Goal: Task Accomplishment & Management: Manage account settings

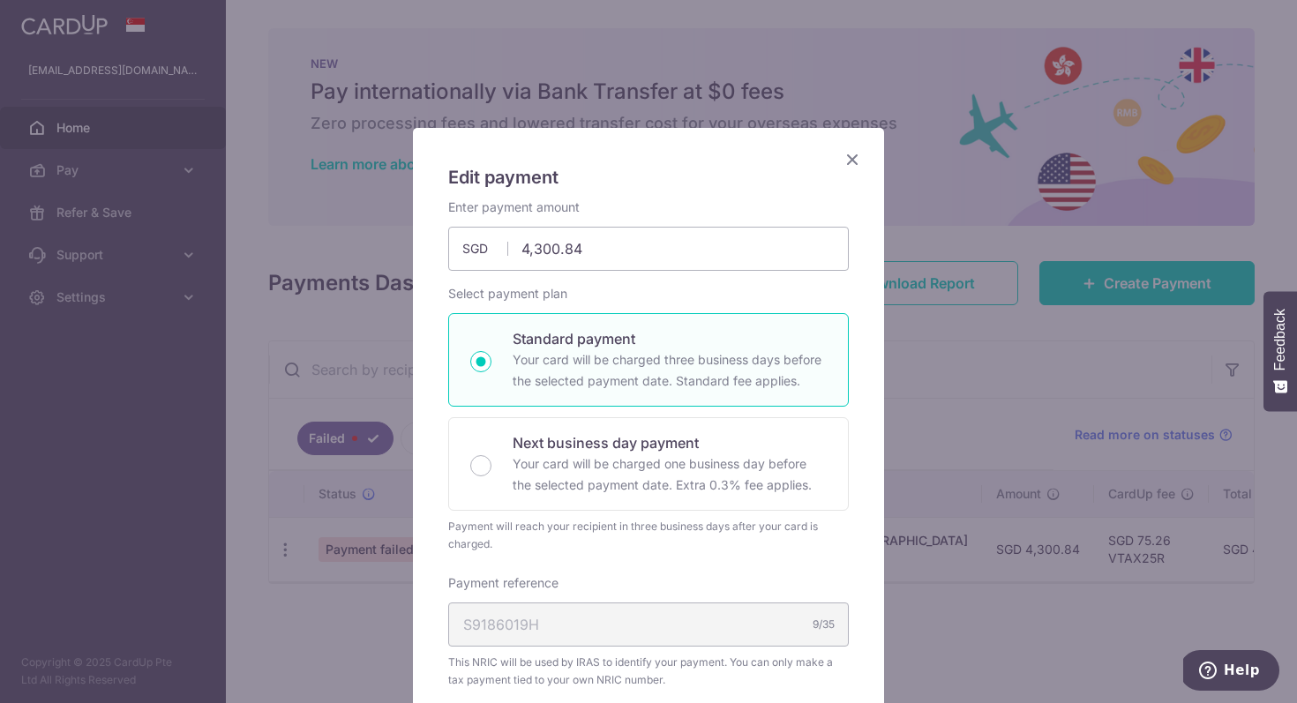
click at [858, 159] on icon "Close" at bounding box center [852, 159] width 21 height 22
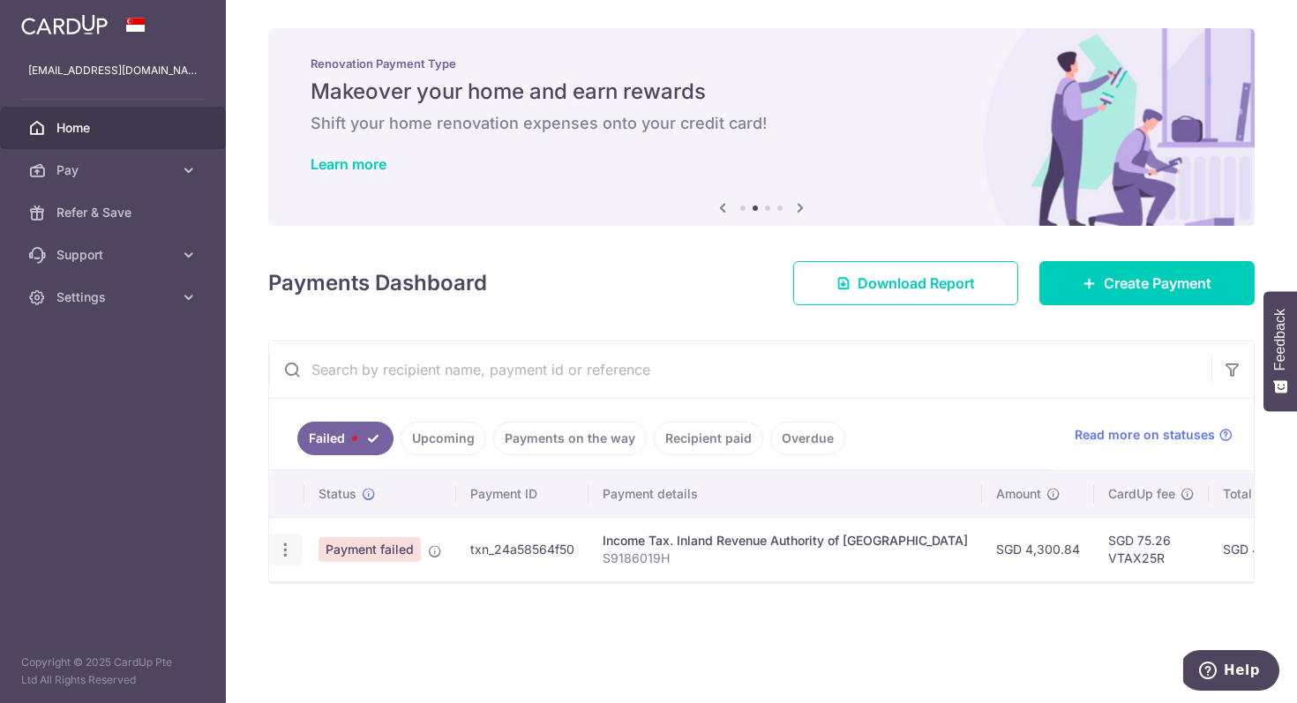
click at [279, 553] on icon "button" at bounding box center [285, 550] width 19 height 19
click at [321, 599] on span "Update payment" at bounding box center [379, 598] width 120 height 21
radio input "true"
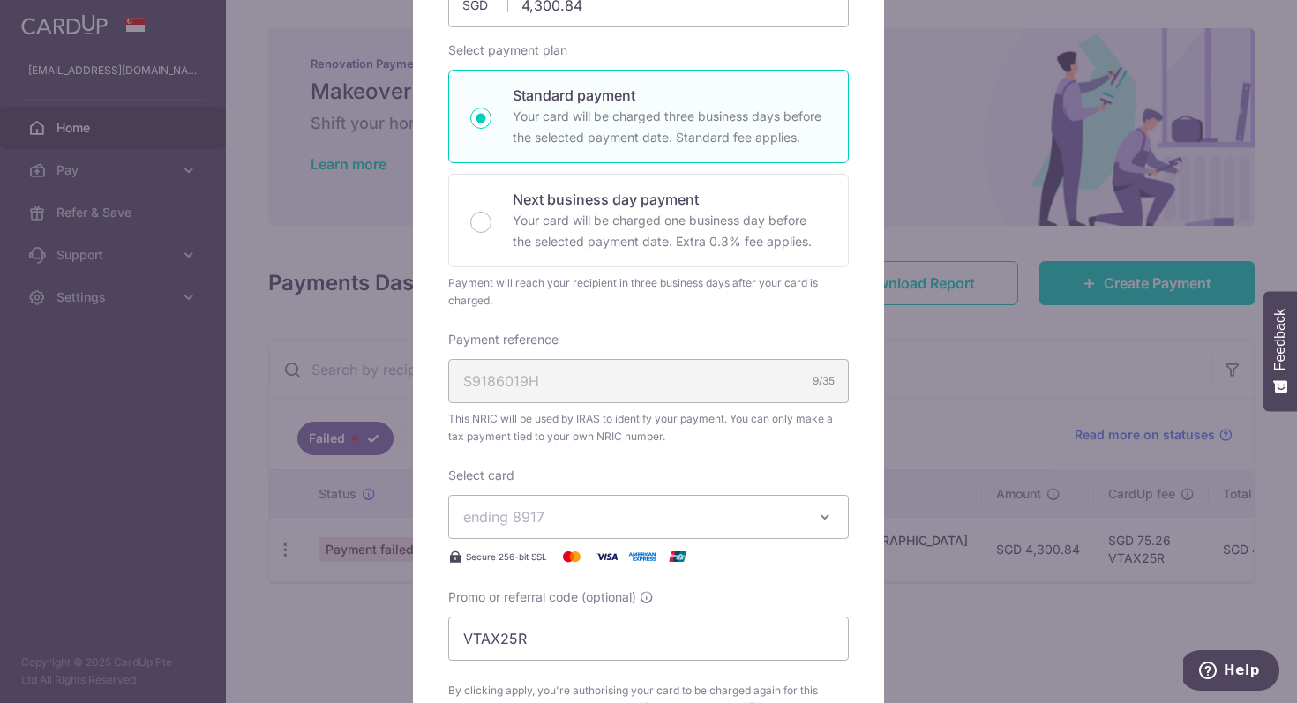
scroll to position [484, 0]
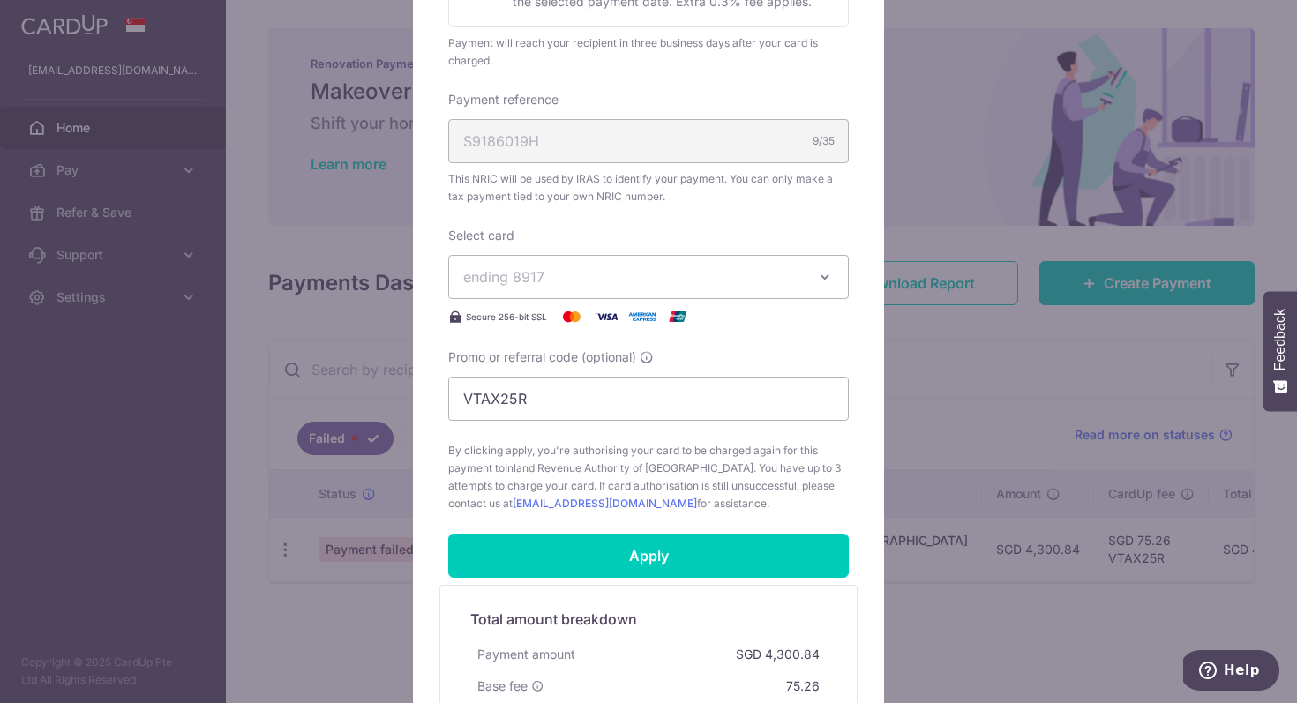
click at [612, 269] on span "ending 8917" at bounding box center [632, 276] width 339 height 21
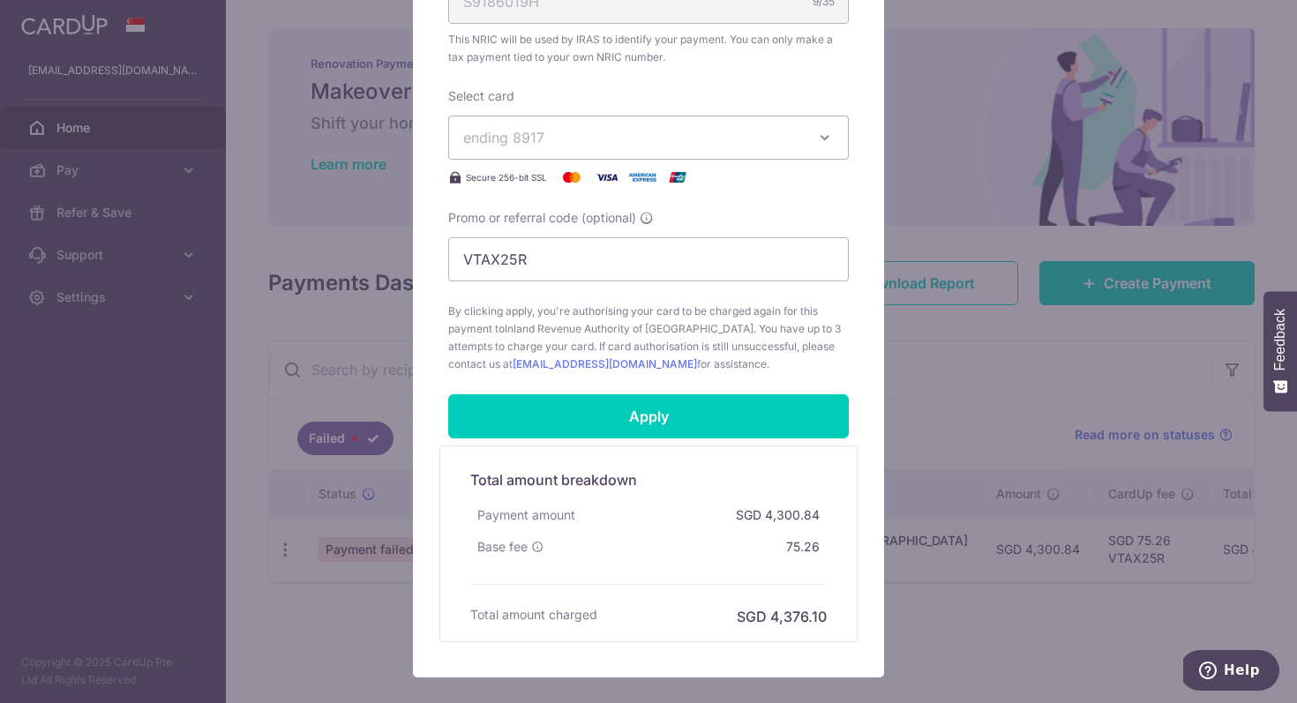
scroll to position [725, 0]
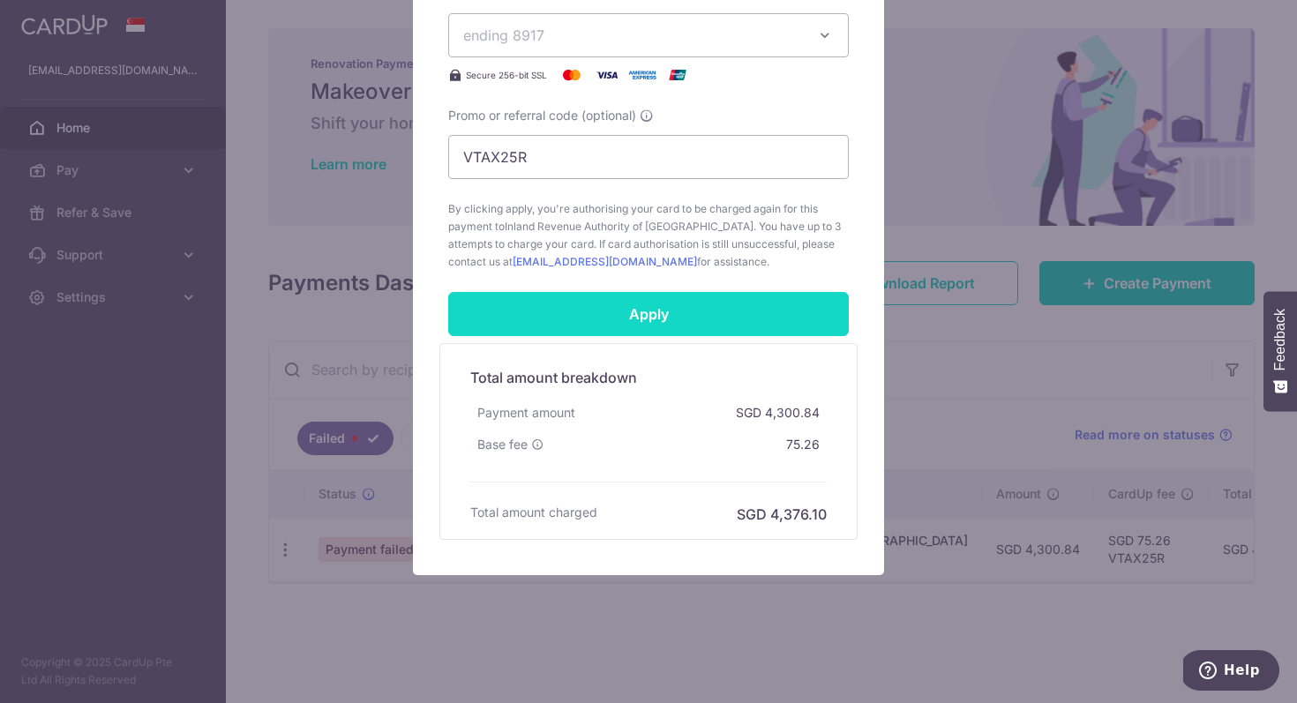
click at [632, 318] on input "Apply" at bounding box center [648, 314] width 401 height 44
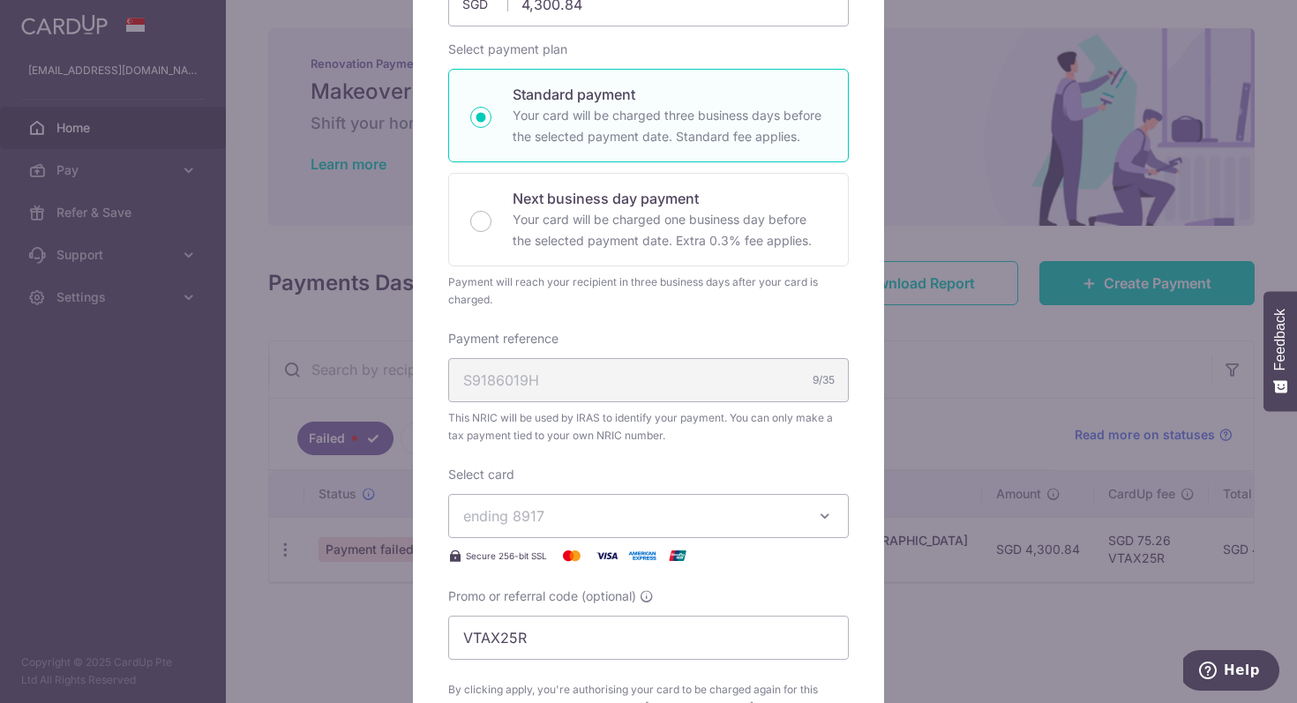
scroll to position [0, 0]
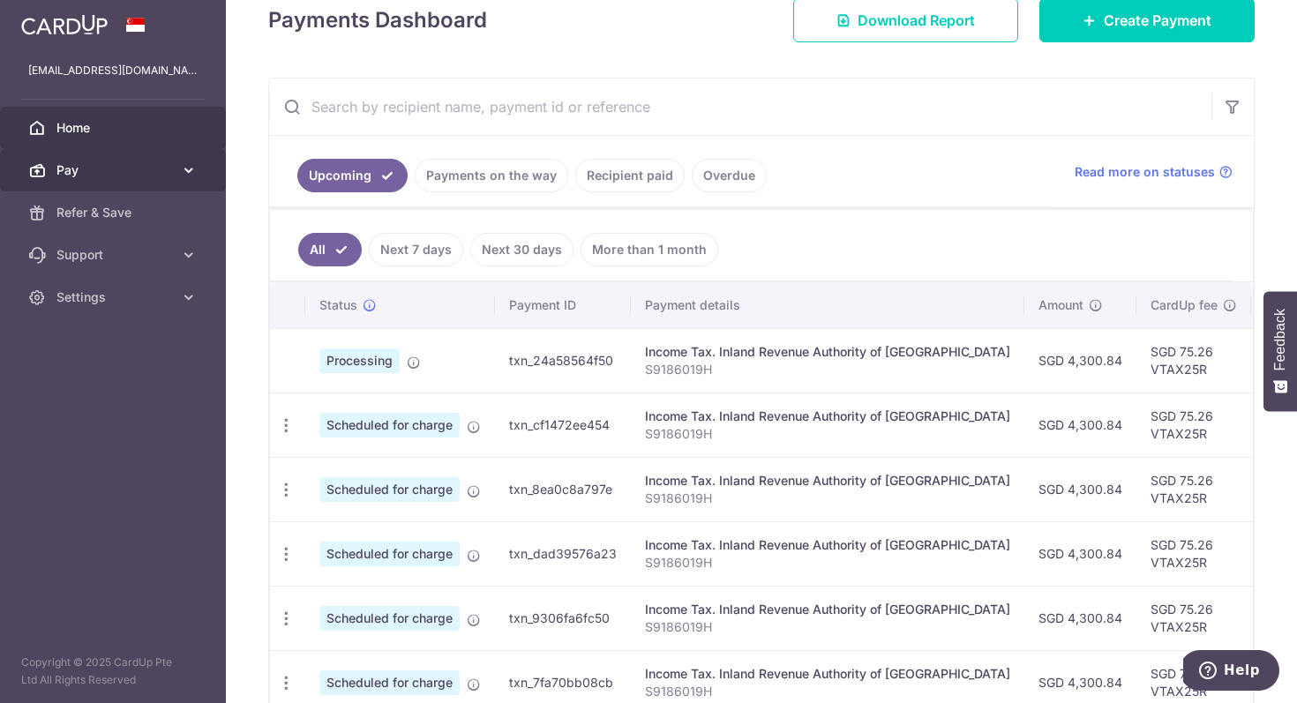
click at [99, 160] on link "Pay" at bounding box center [113, 170] width 226 height 42
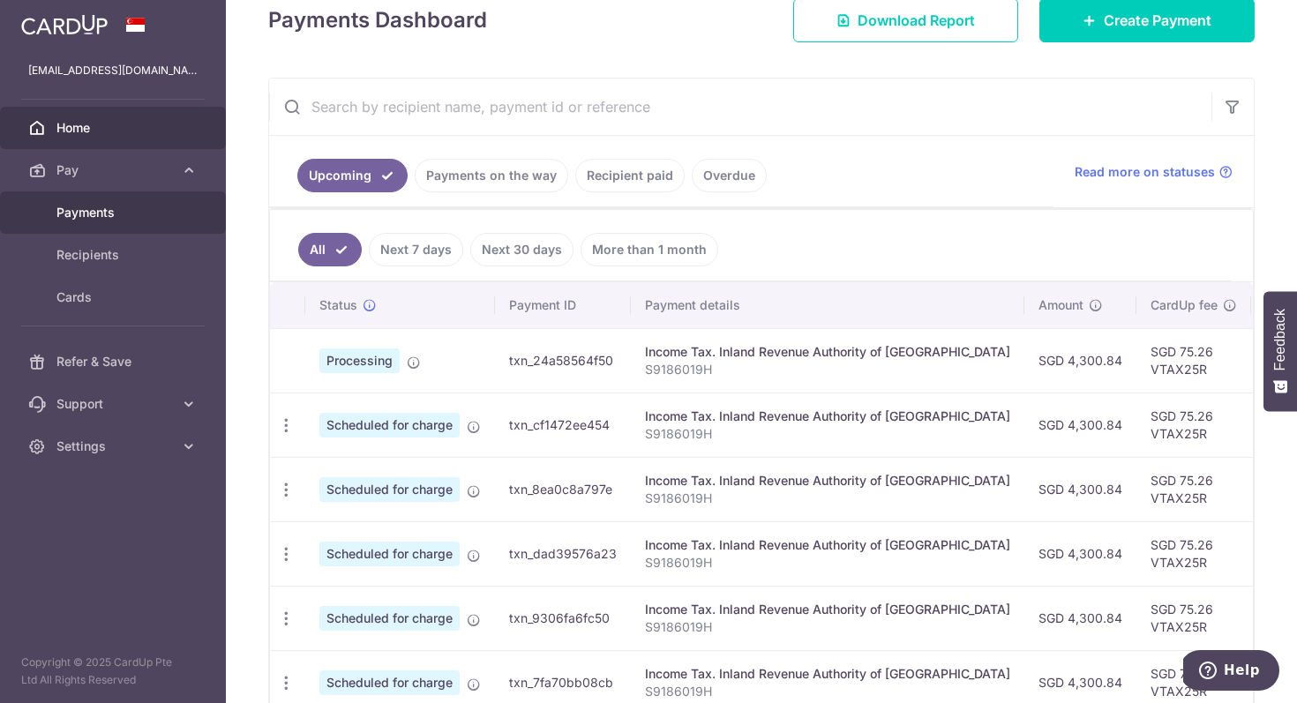
click at [98, 218] on span "Payments" at bounding box center [114, 213] width 116 height 18
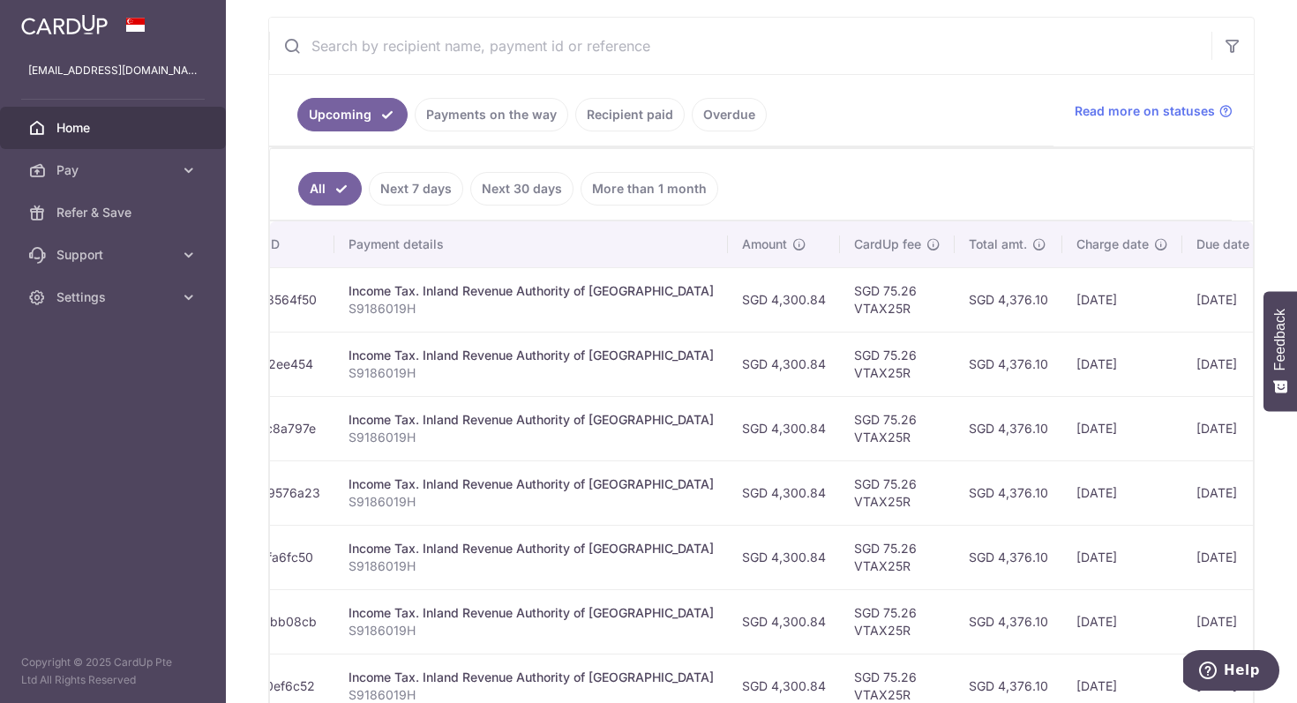
scroll to position [0, 386]
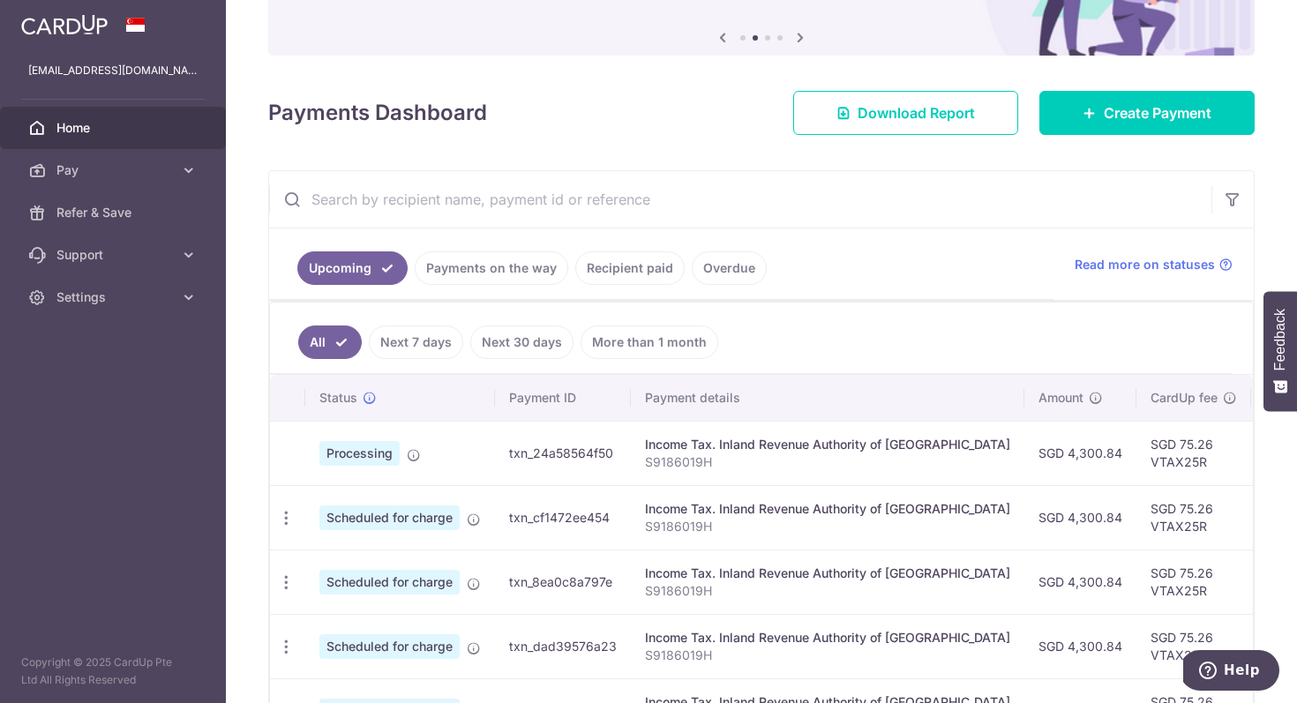
scroll to position [204, 0]
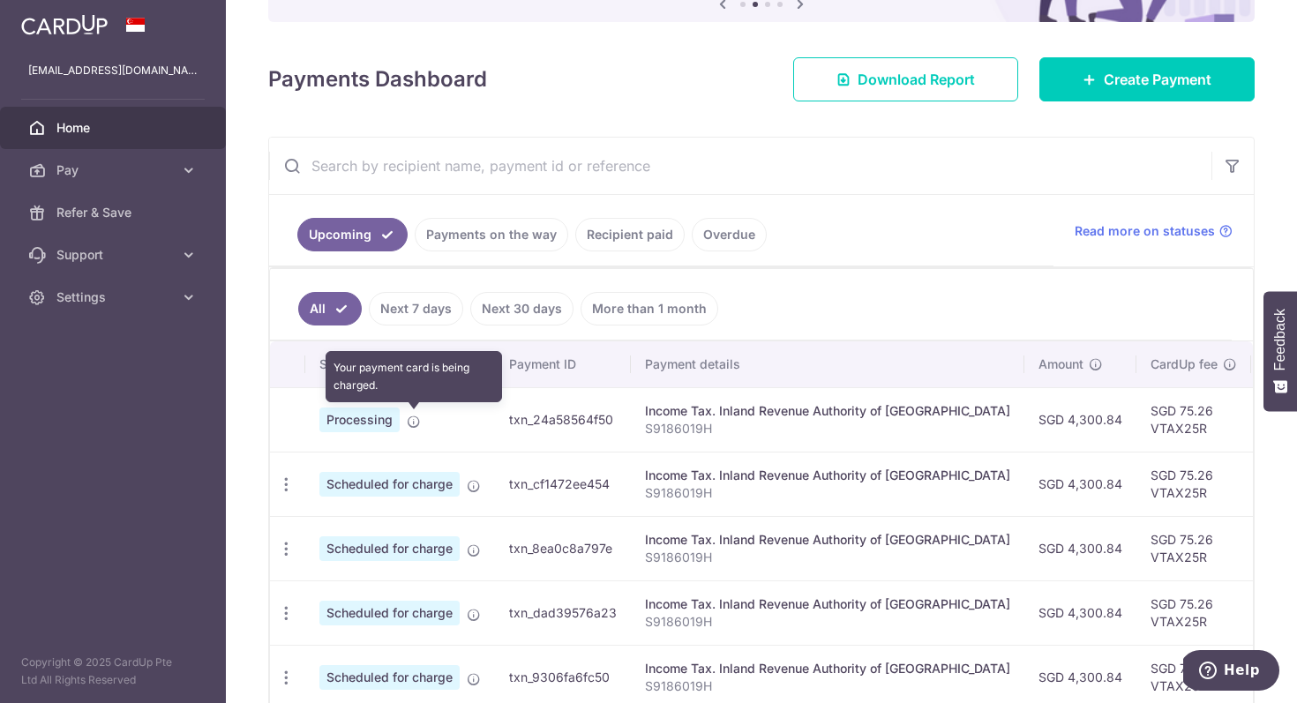
click at [415, 415] on icon at bounding box center [414, 422] width 14 height 14
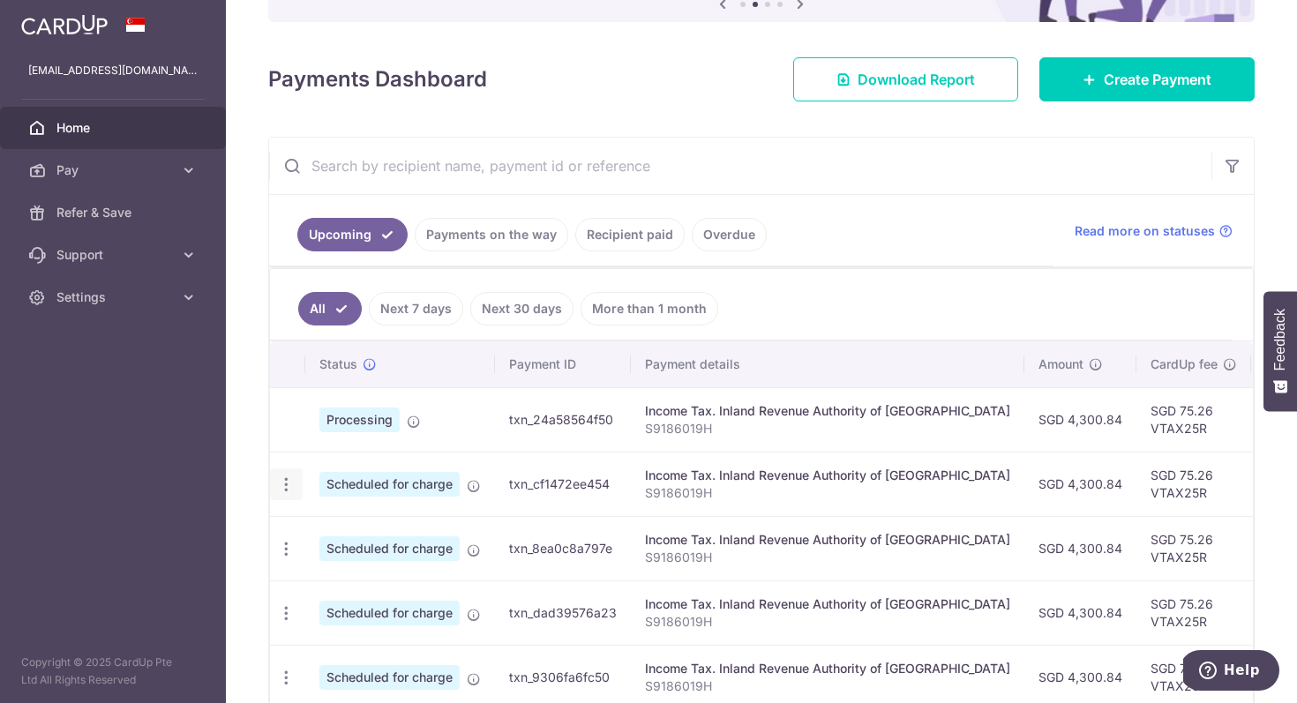
click at [290, 478] on icon "button" at bounding box center [286, 485] width 19 height 19
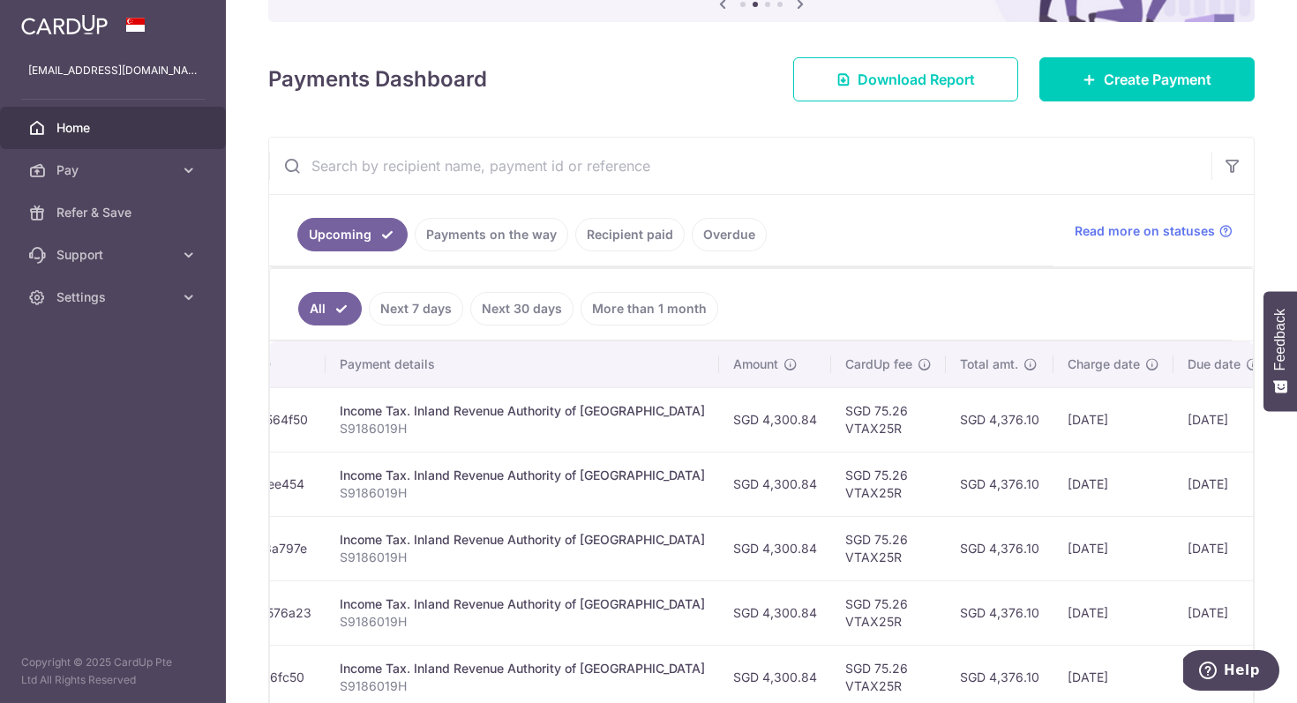
scroll to position [0, 386]
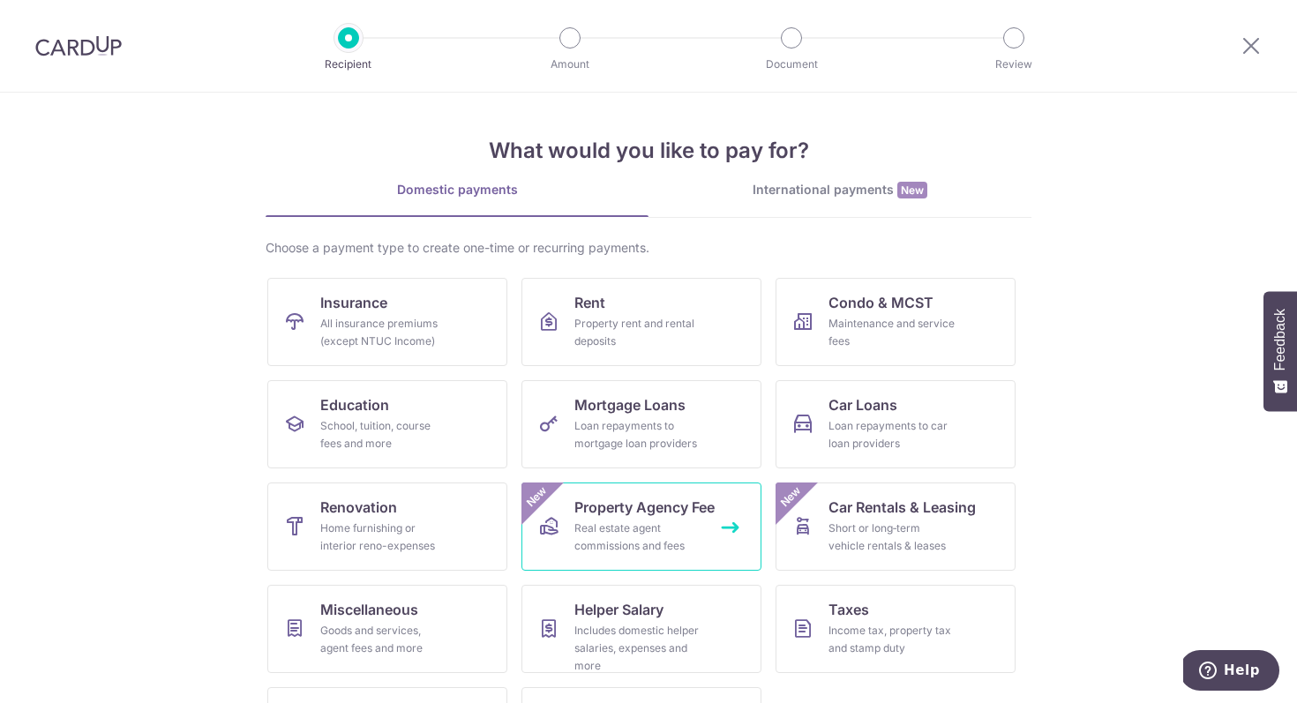
scroll to position [86, 0]
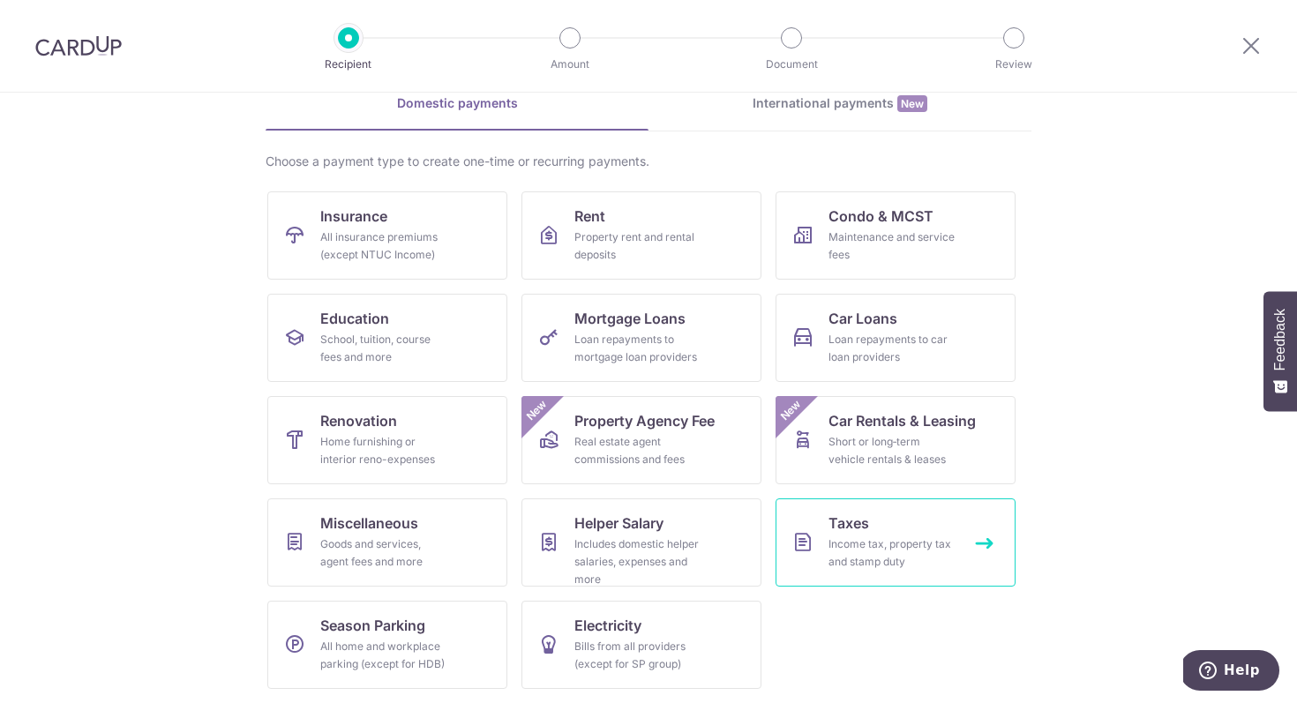
click at [878, 537] on div "Income tax, property tax and stamp duty" at bounding box center [892, 553] width 127 height 35
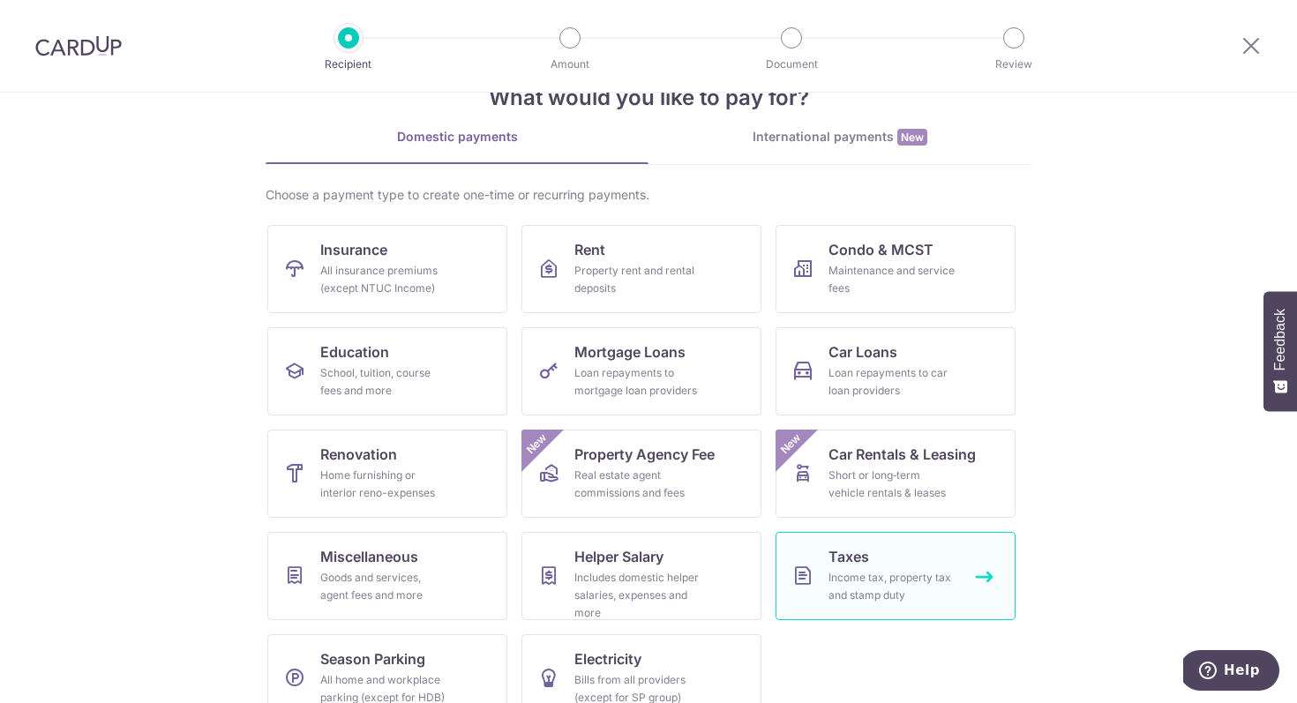
scroll to position [0, 0]
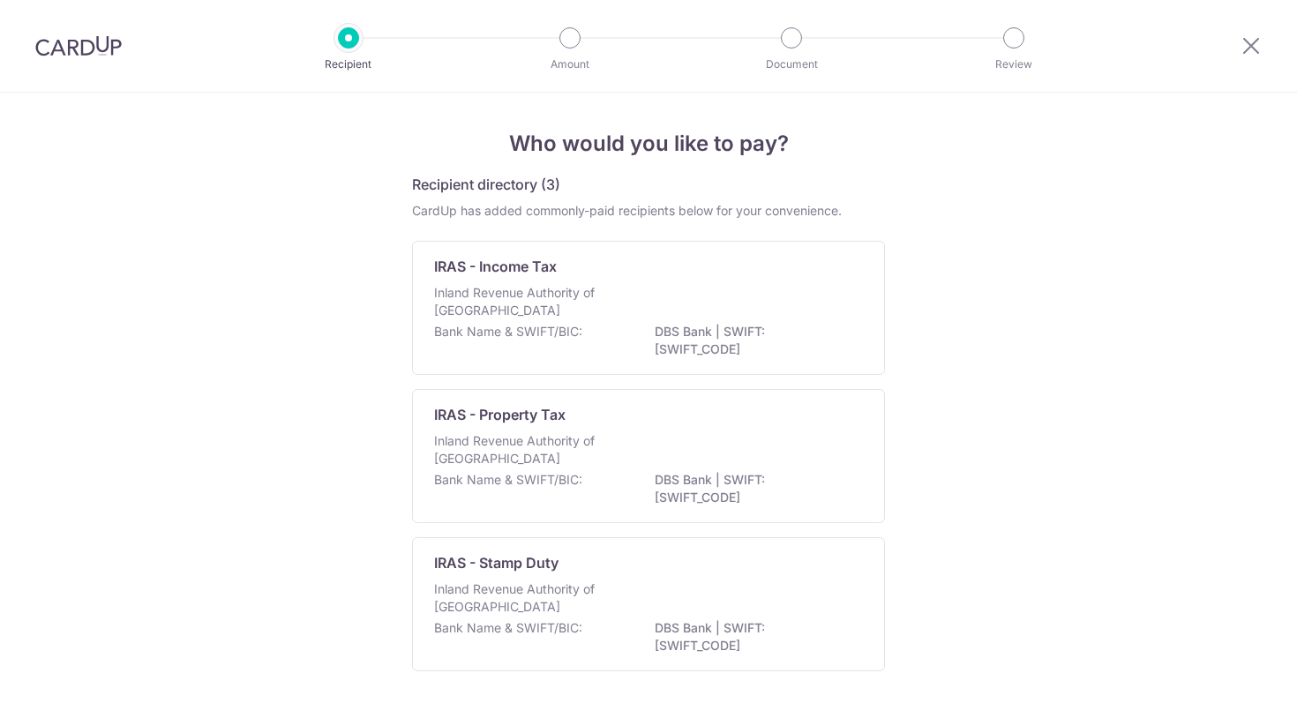
click at [79, 27] on div at bounding box center [78, 46] width 157 height 92
click at [88, 40] on img at bounding box center [78, 45] width 86 height 21
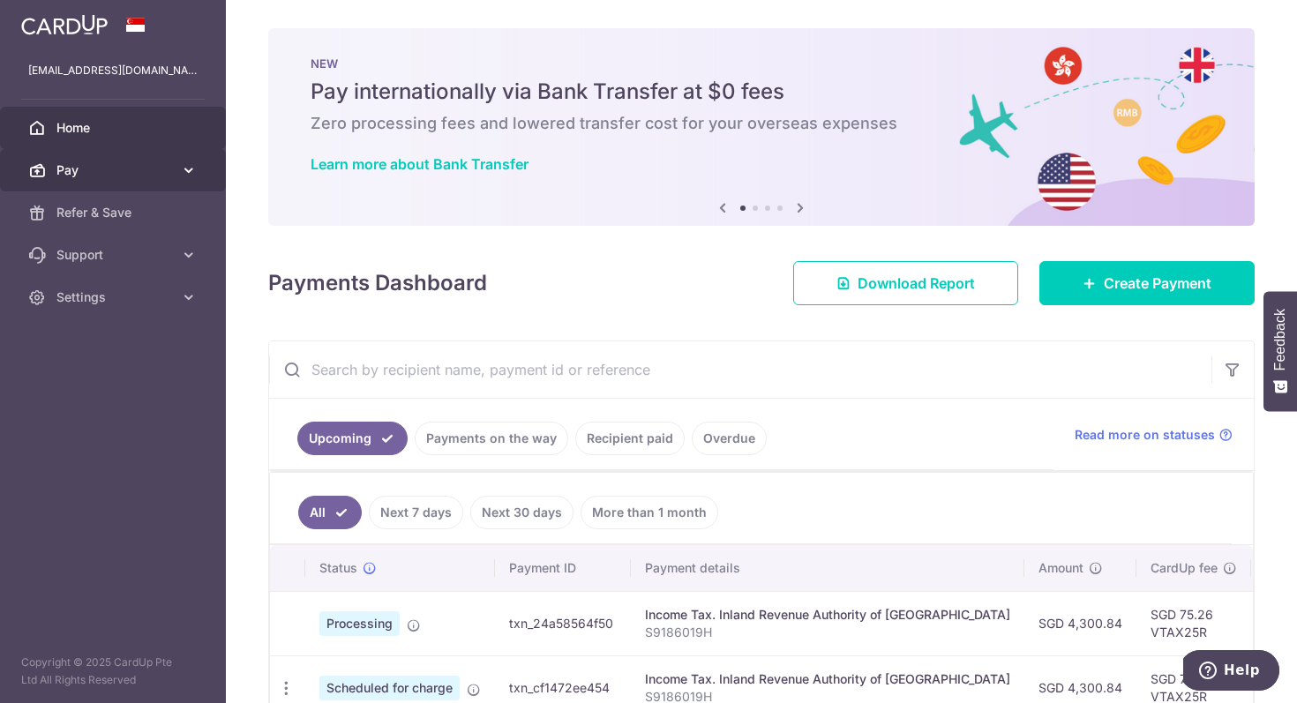
click at [191, 174] on icon at bounding box center [189, 170] width 18 height 18
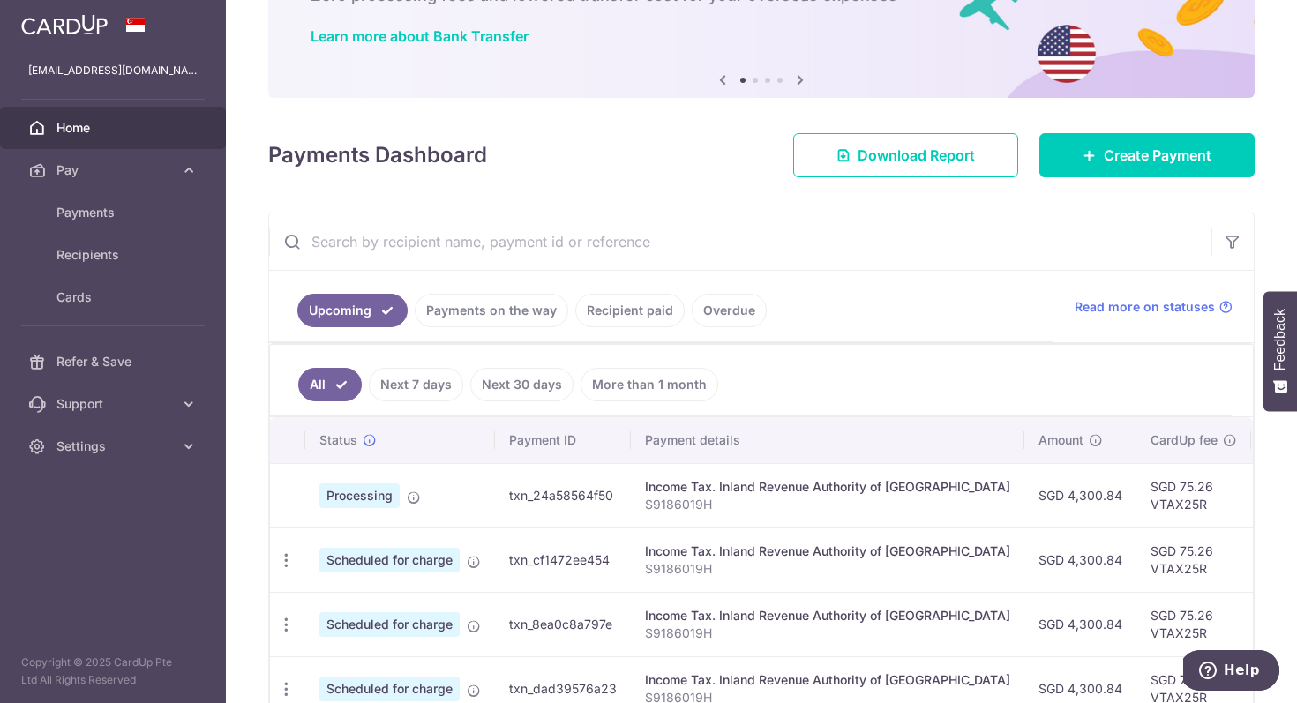
scroll to position [270, 0]
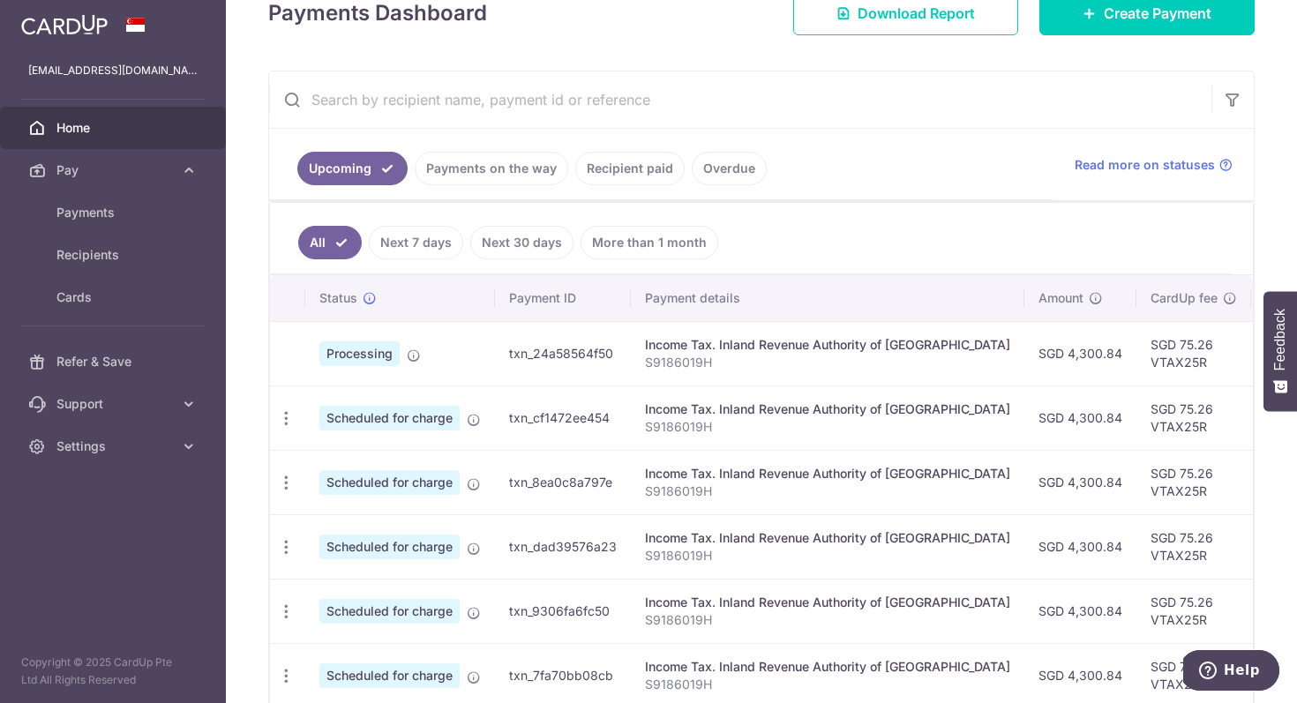
click at [603, 357] on td "txn_24a58564f50" at bounding box center [563, 353] width 136 height 64
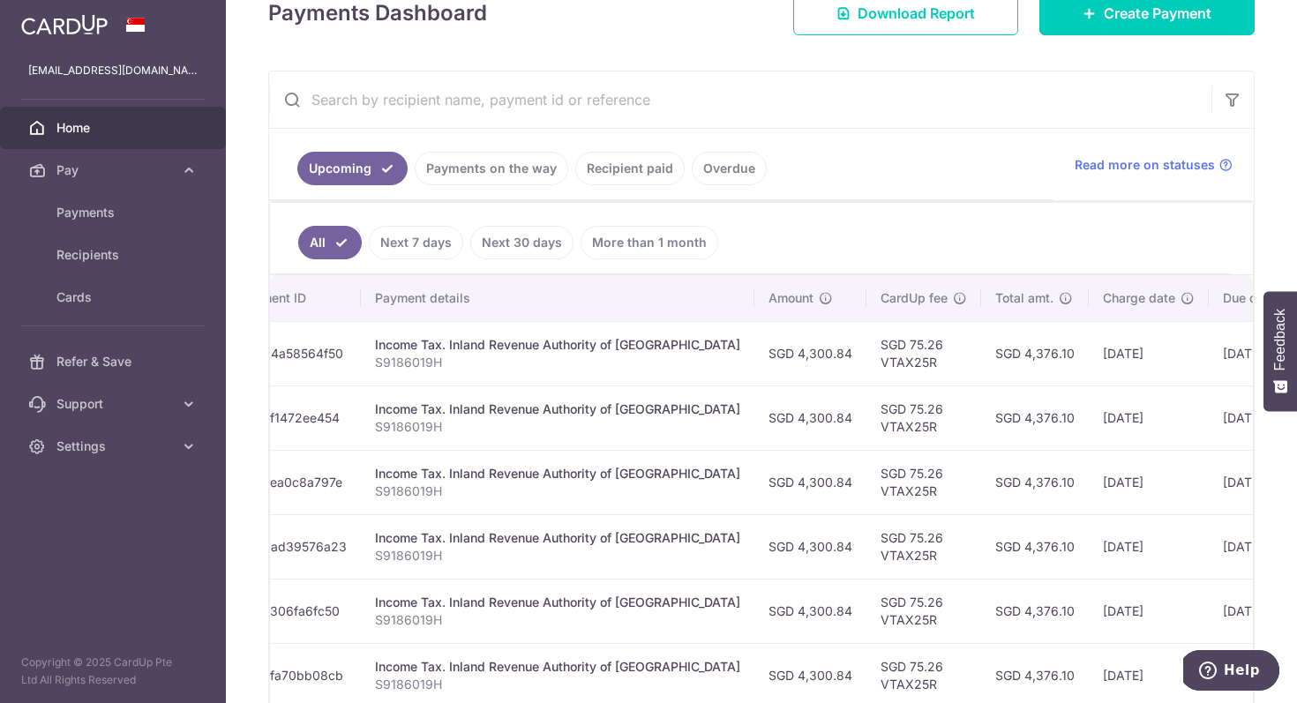
scroll to position [0, 386]
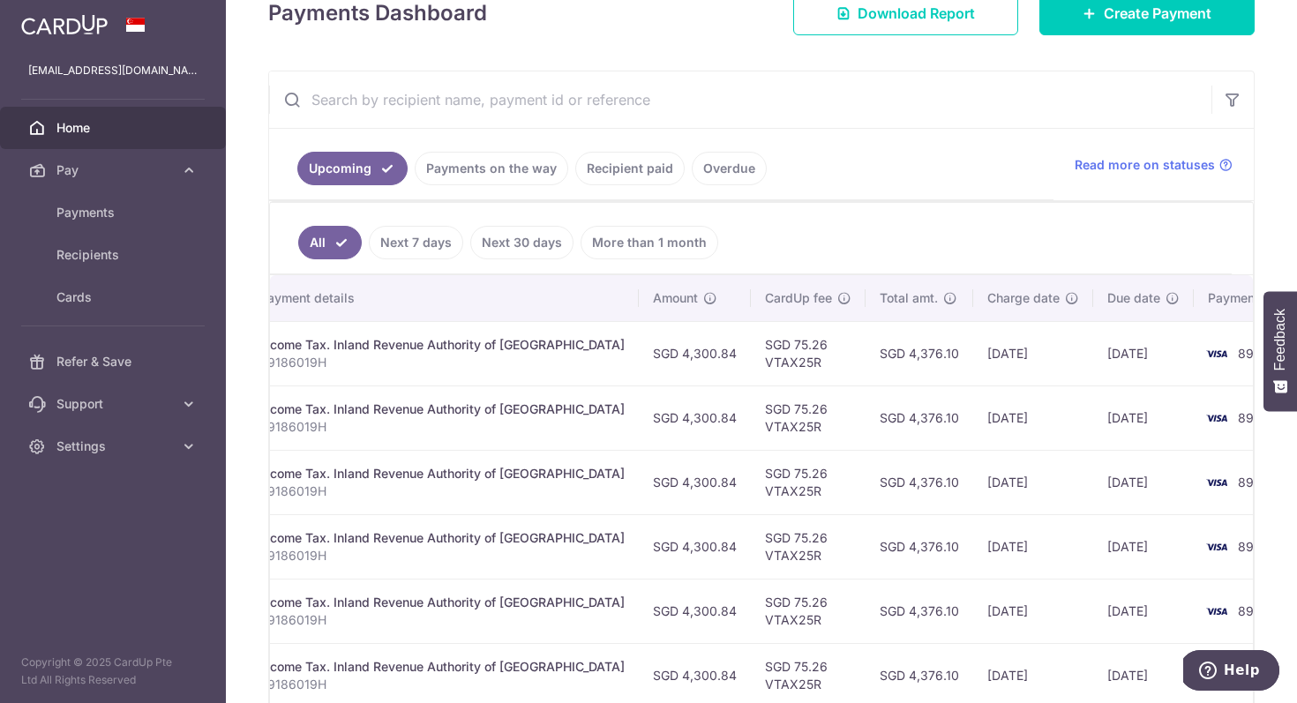
click at [1199, 349] on img at bounding box center [1216, 353] width 35 height 21
click at [1238, 355] on span "8917" at bounding box center [1252, 353] width 28 height 15
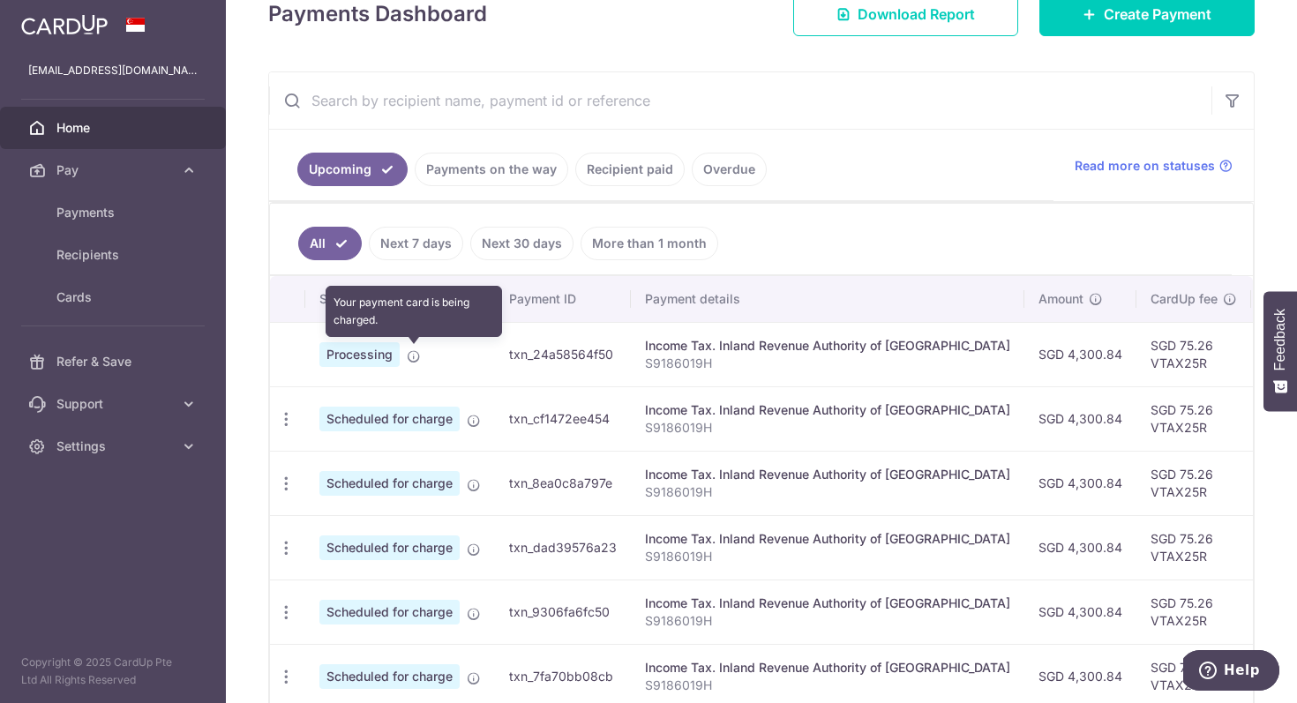
click at [416, 355] on icon at bounding box center [414, 356] width 14 height 14
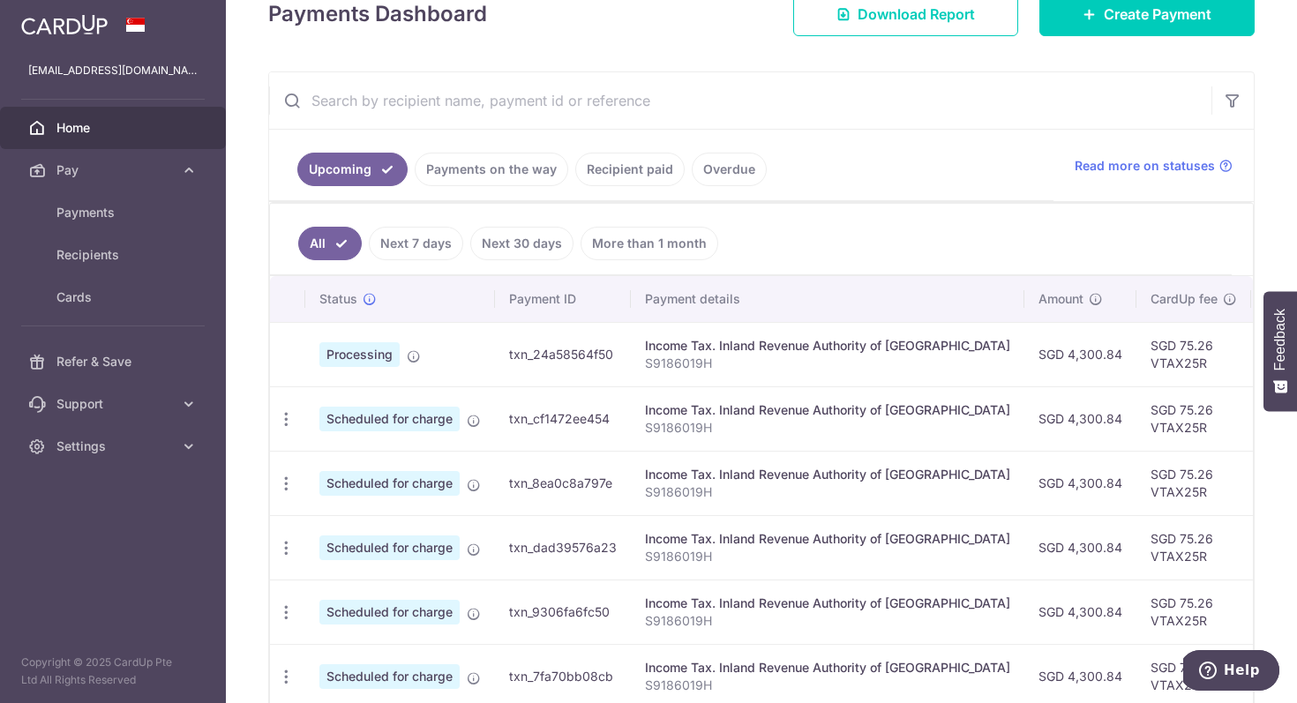
click at [578, 356] on td "txn_24a58564f50" at bounding box center [563, 354] width 136 height 64
click at [699, 364] on p "S9186019H" at bounding box center [827, 364] width 365 height 18
click at [761, 362] on p "S9186019H" at bounding box center [827, 364] width 365 height 18
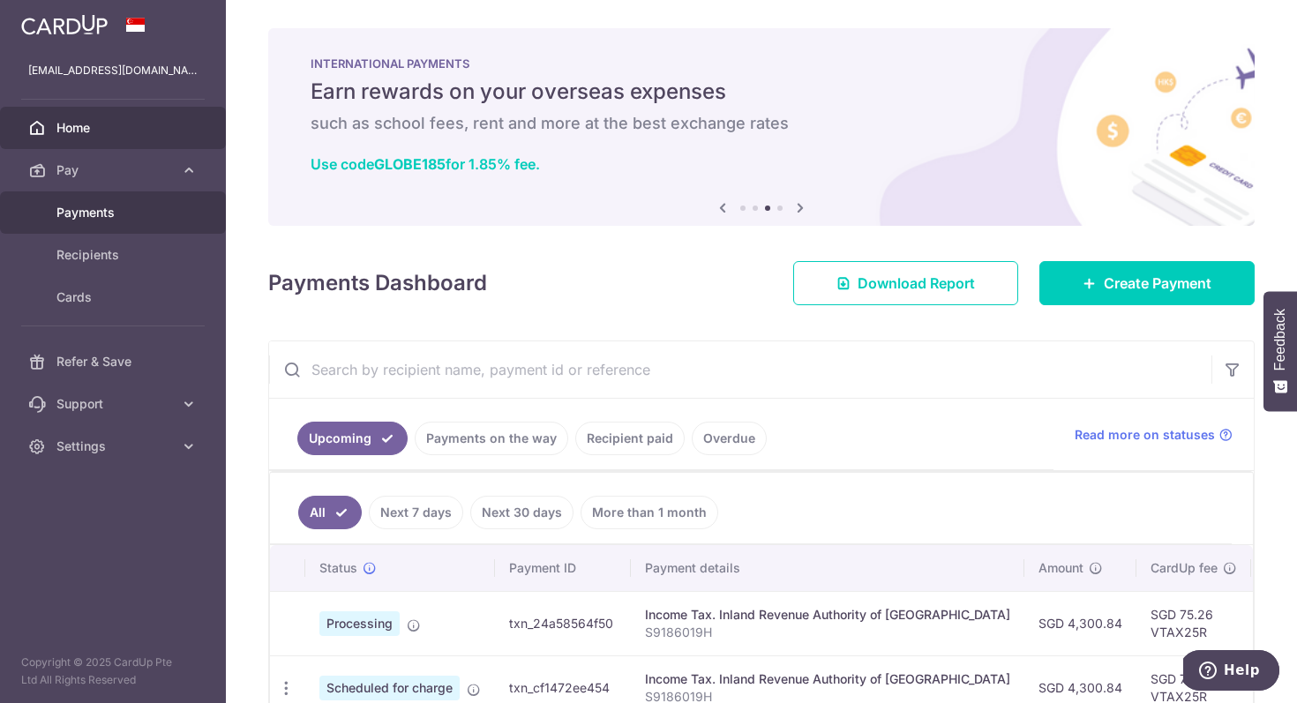
click at [109, 213] on span "Payments" at bounding box center [114, 213] width 116 height 18
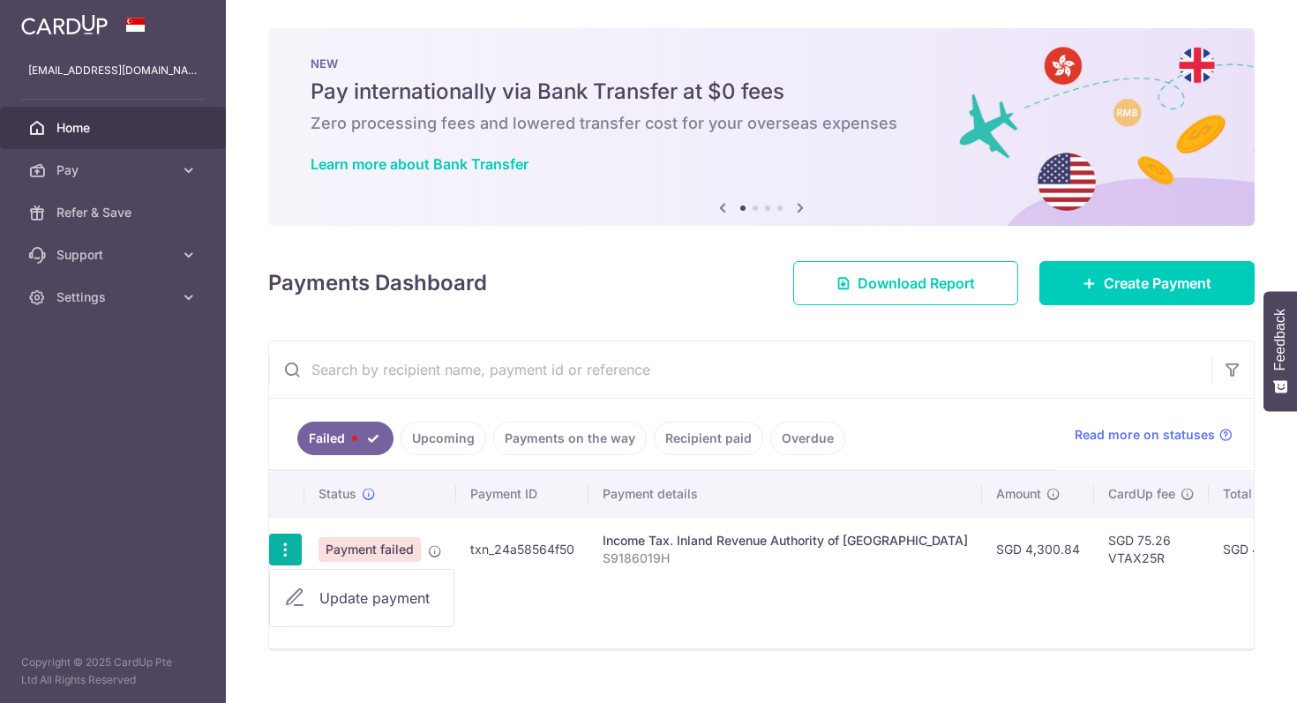
click at [561, 556] on td "txn_24a58564f50" at bounding box center [522, 549] width 132 height 64
click at [276, 550] on icon "button" at bounding box center [285, 550] width 19 height 19
click at [319, 619] on ul "Update payment" at bounding box center [361, 598] width 185 height 58
click at [287, 551] on icon "button" at bounding box center [285, 550] width 19 height 19
click at [331, 611] on link "Update payment" at bounding box center [362, 598] width 184 height 42
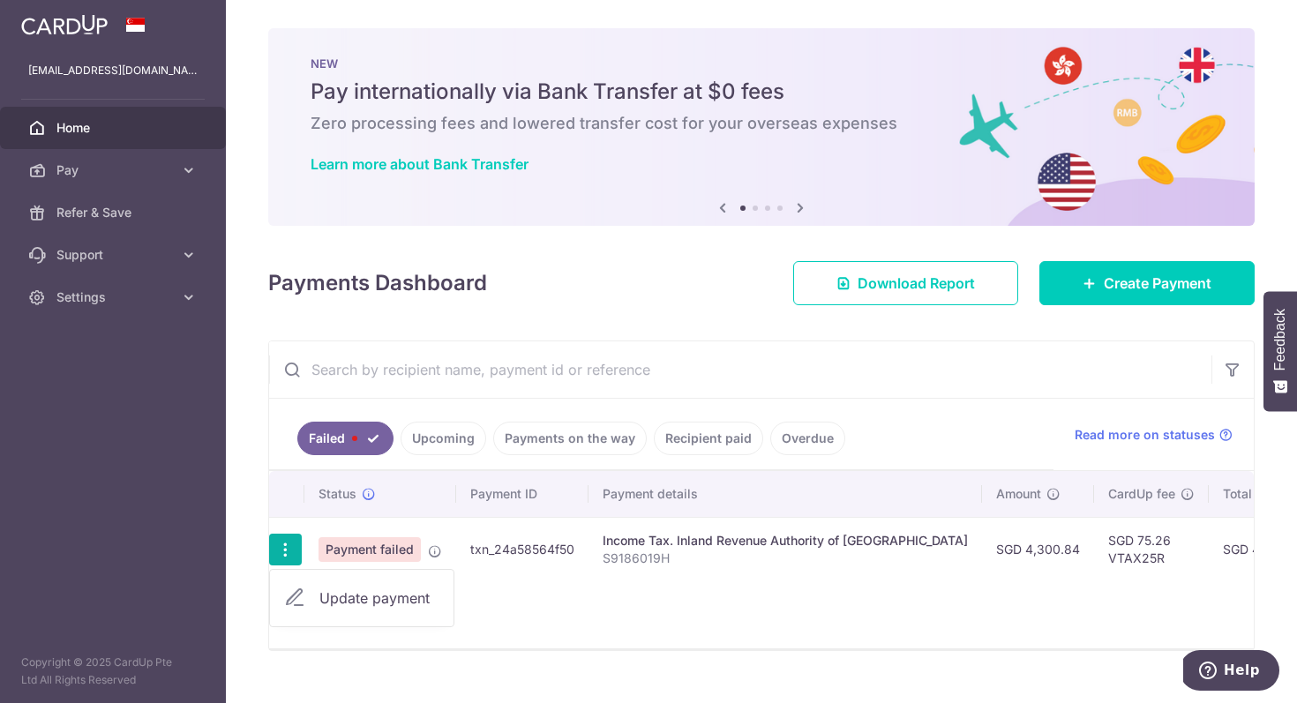
radio input "true"
type input "4,300.84"
type input "S9186019H"
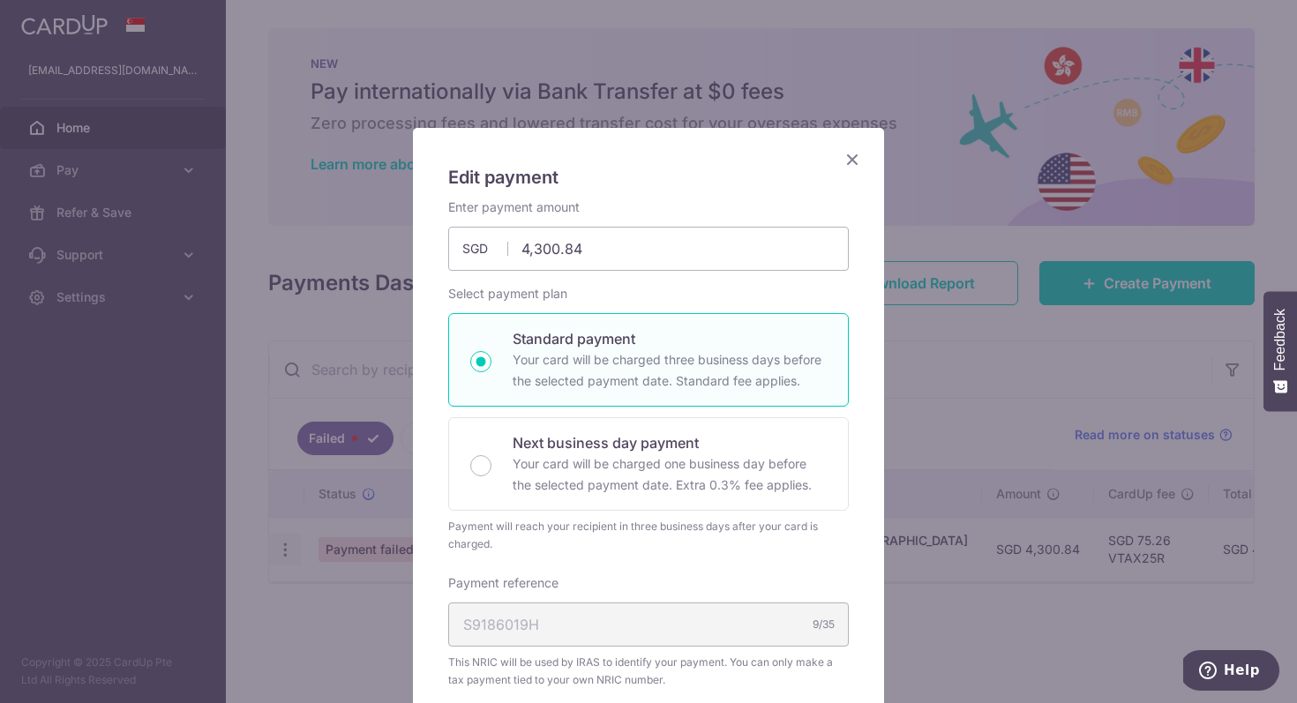
type input "VTAX25R"
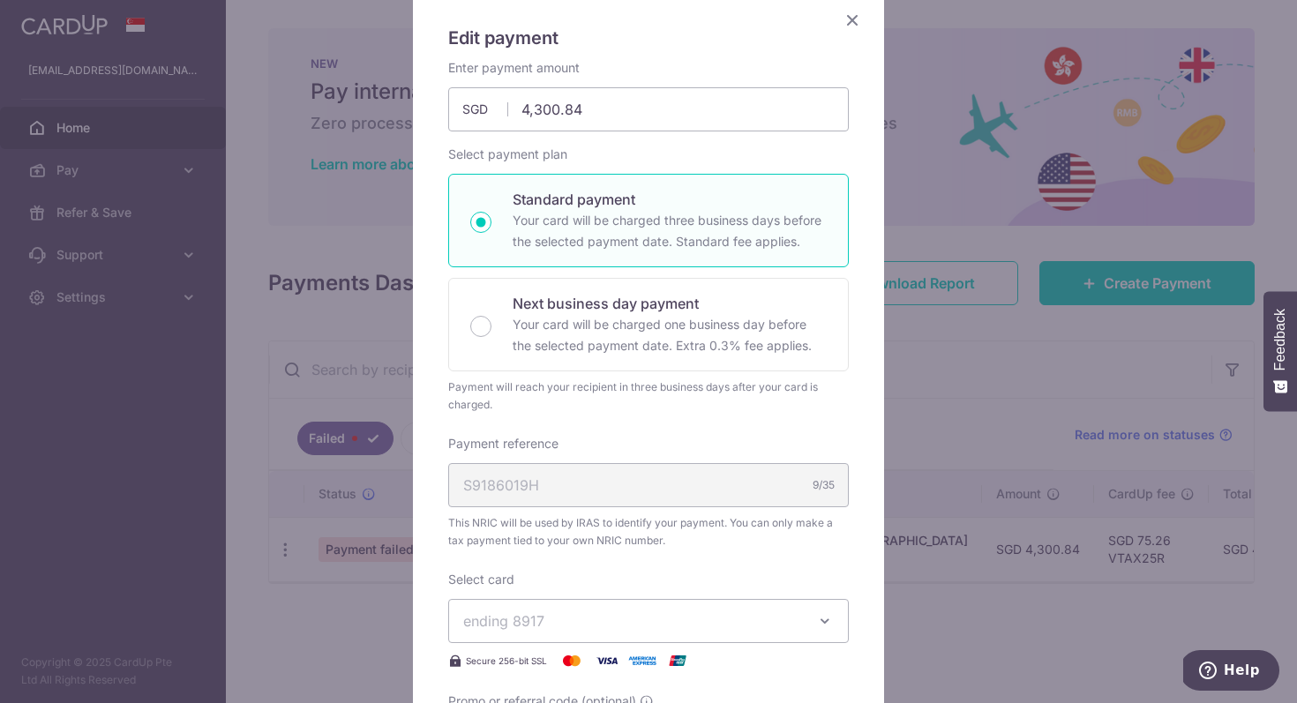
scroll to position [153, 0]
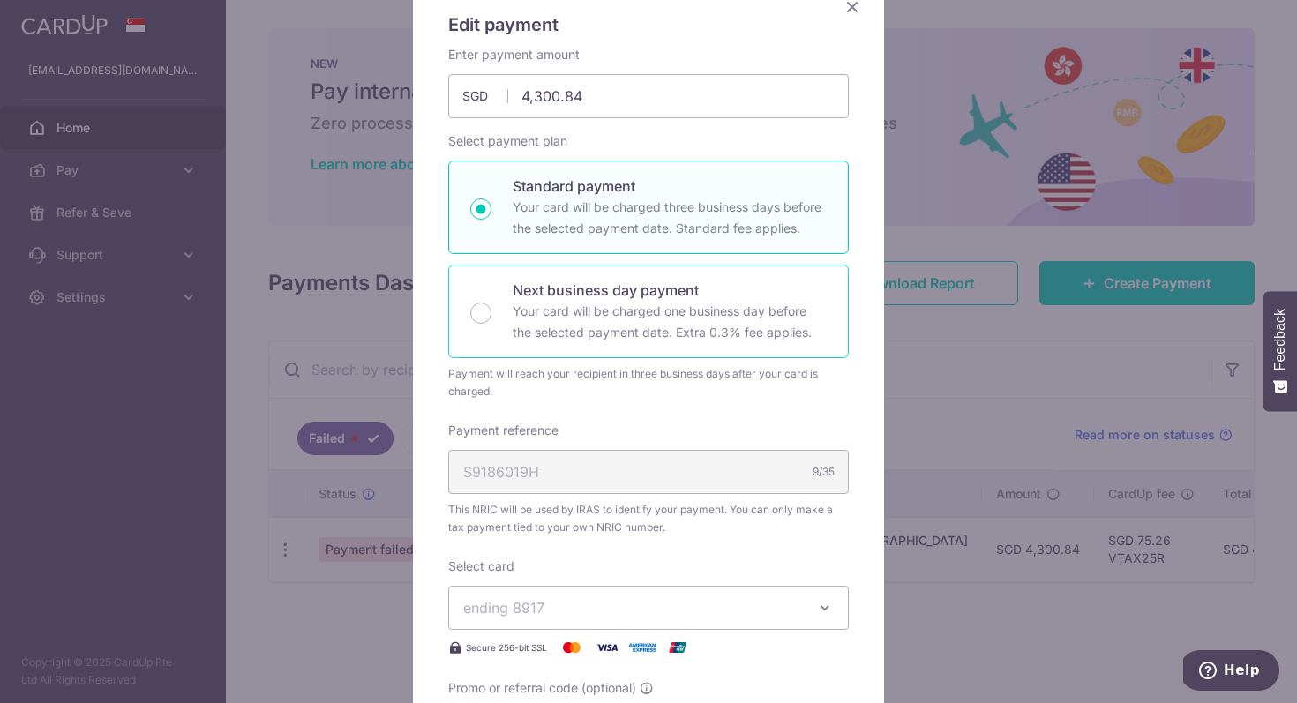
click at [611, 311] on p "Your card will be charged one business day before the selected payment date. Ex…" at bounding box center [670, 322] width 314 height 42
click at [491, 311] on input "Next business day payment Your card will be charged one business day before the…" at bounding box center [480, 313] width 21 height 21
radio input "false"
radio input "true"
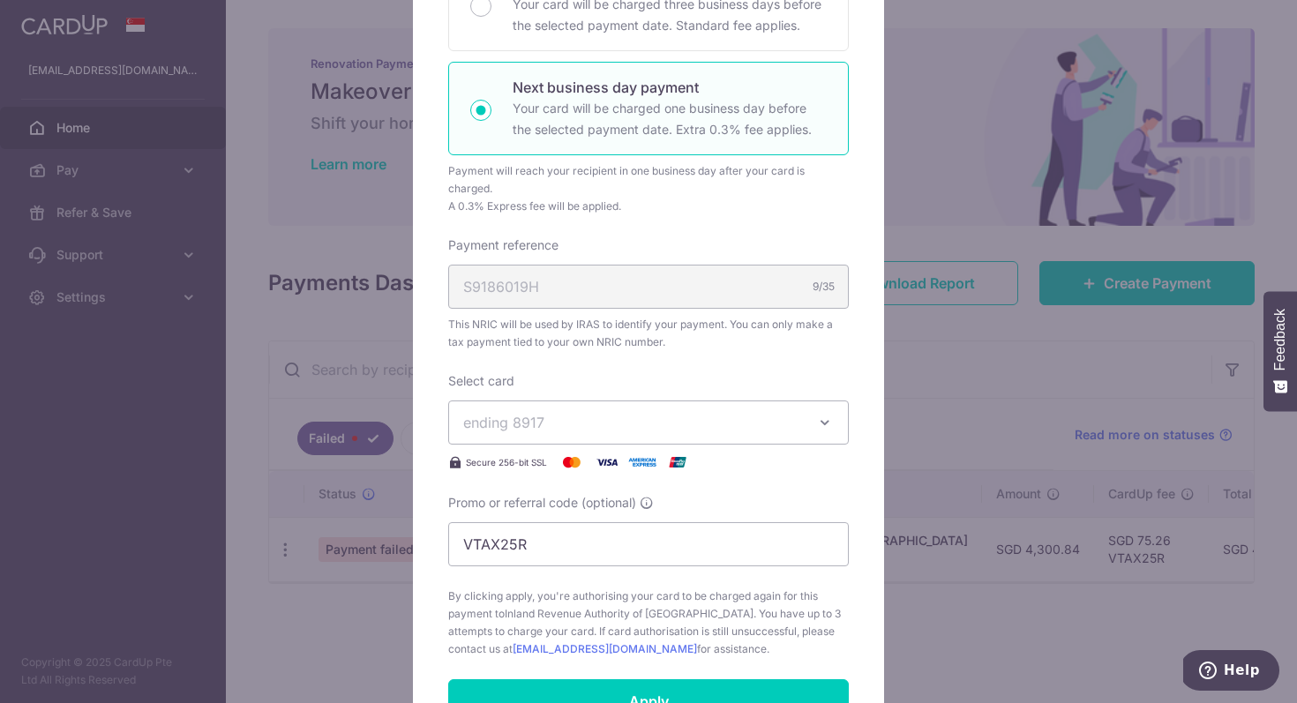
scroll to position [0, 0]
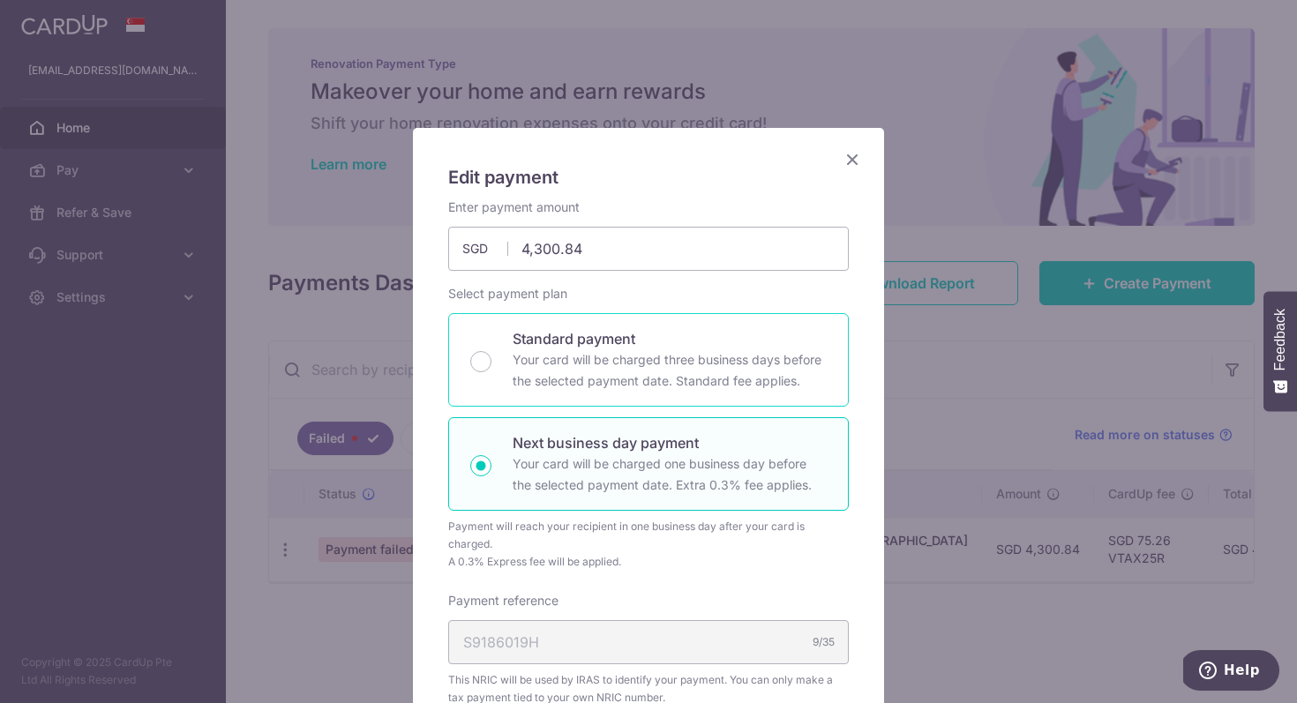
click at [544, 371] on p "Your card will be charged three business days before the selected payment date.…" at bounding box center [670, 370] width 314 height 42
click at [491, 371] on input "Standard payment Your card will be charged three business days before the selec…" at bounding box center [480, 361] width 21 height 21
radio input "true"
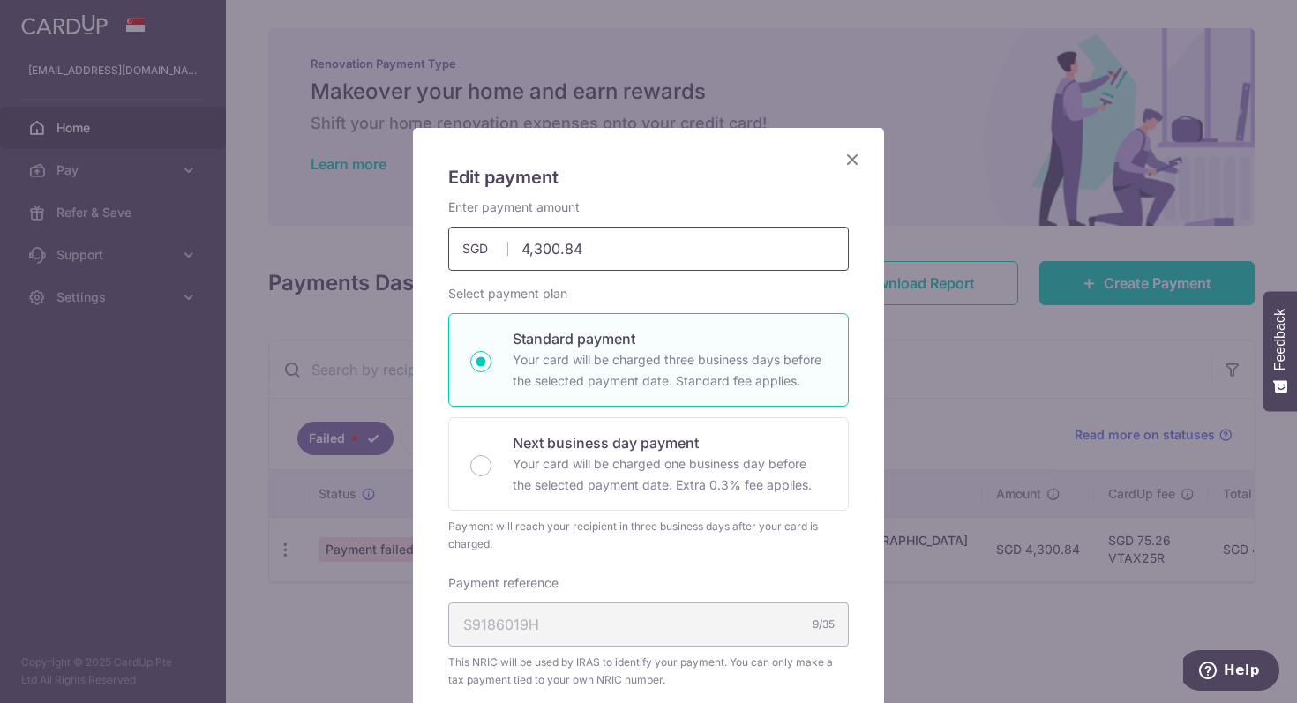
click at [605, 247] on input "4,300.84" at bounding box center [648, 249] width 401 height 44
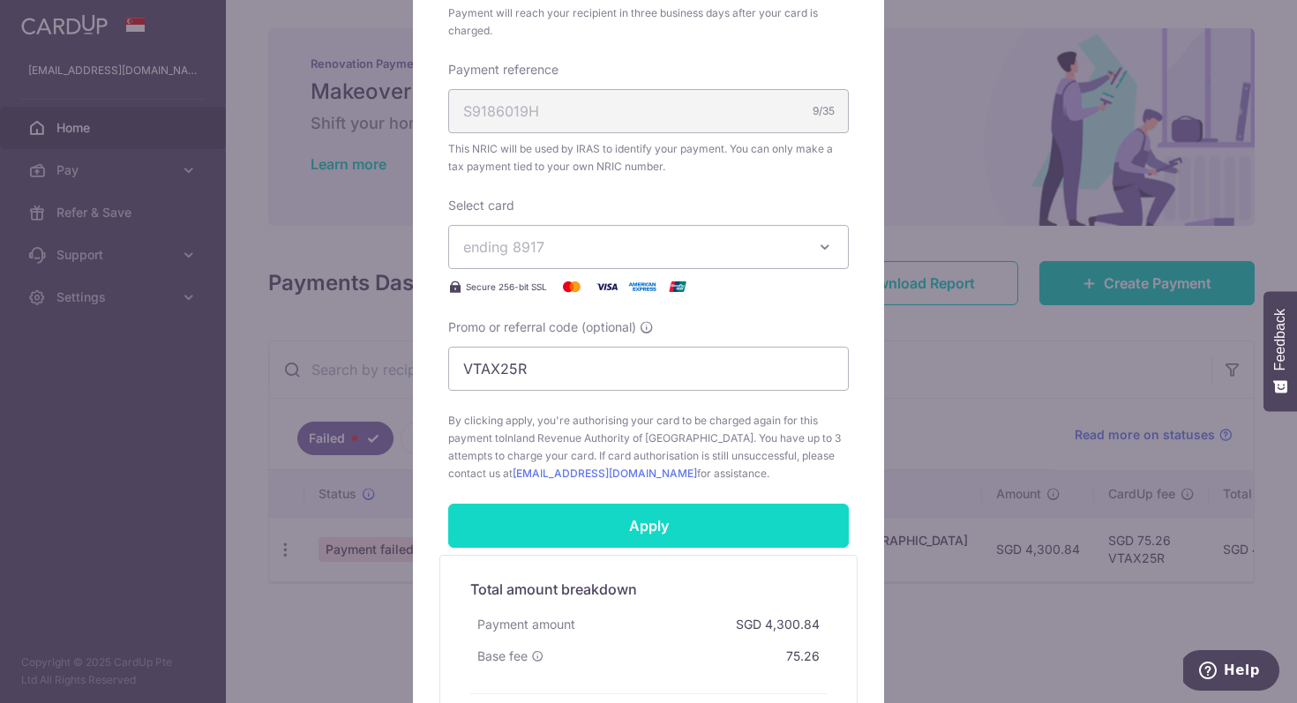
scroll to position [265, 0]
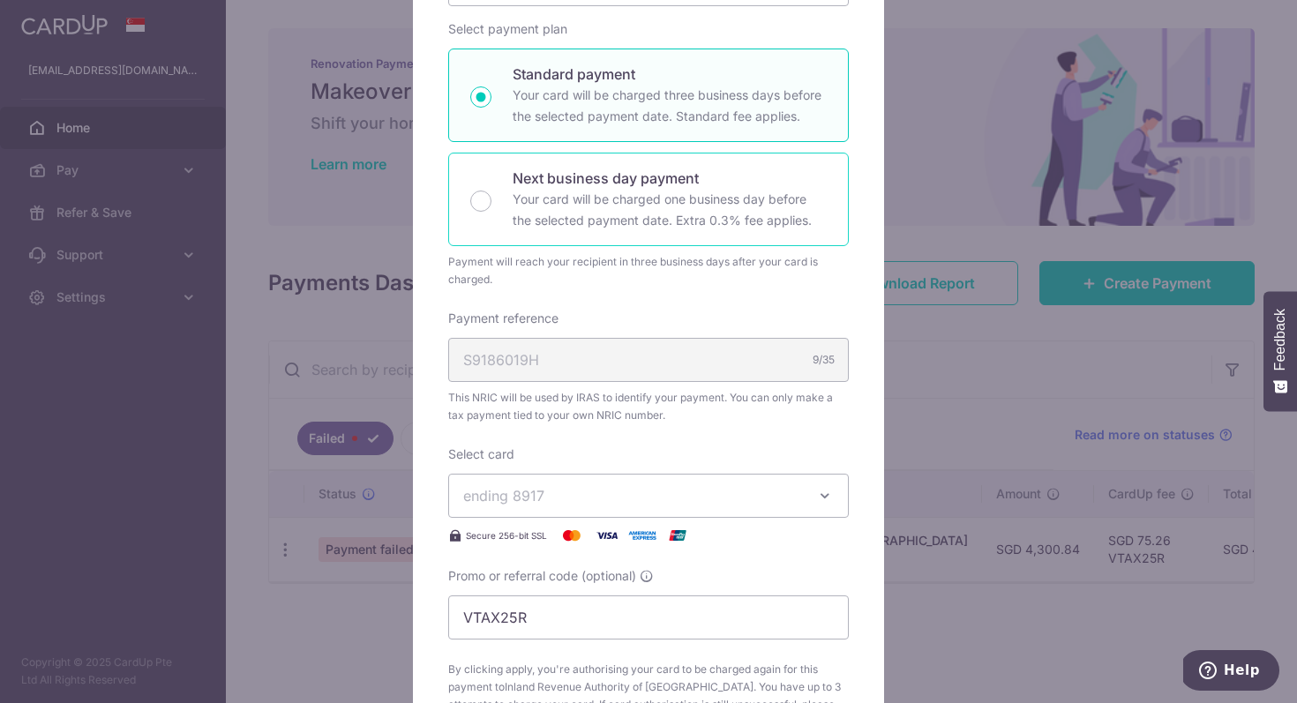
type input "4,300.84"
click at [625, 203] on p "Your card will be charged one business day before the selected payment date. Ex…" at bounding box center [670, 210] width 314 height 42
click at [491, 203] on input "Next business day payment Your card will be charged one business day before the…" at bounding box center [480, 201] width 21 height 21
radio input "false"
radio input "true"
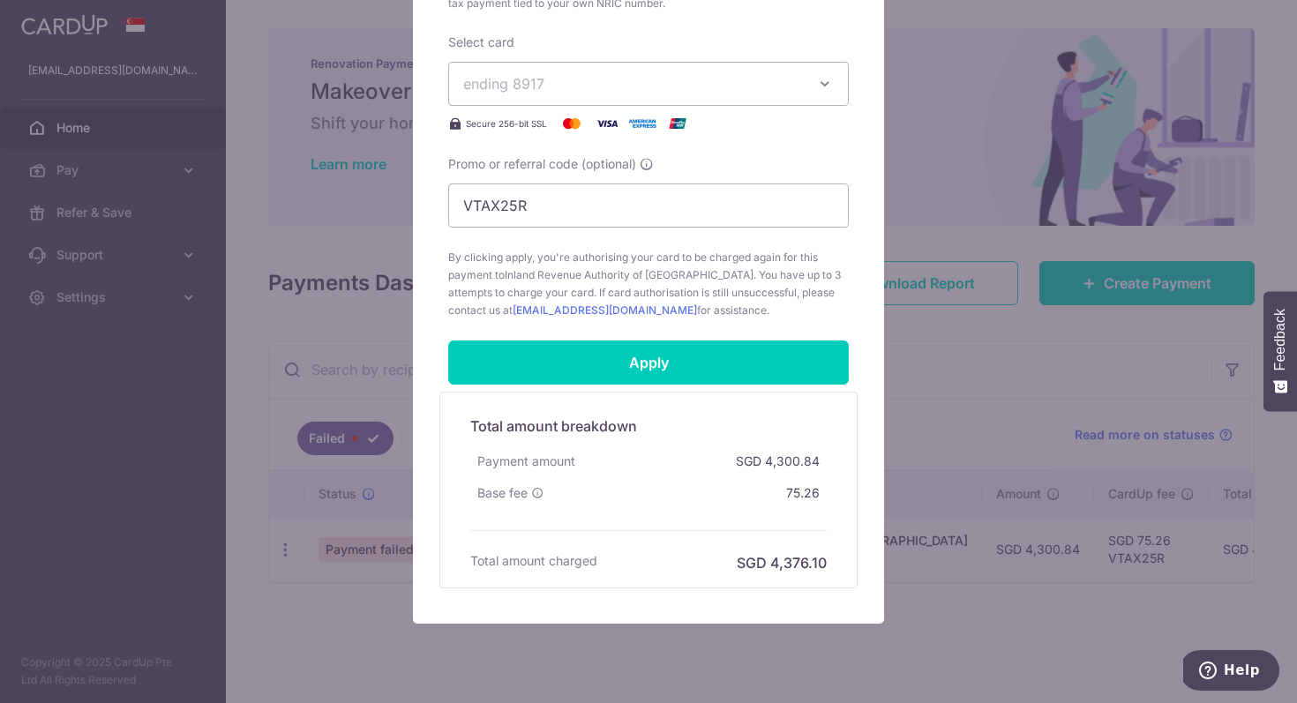
scroll to position [743, 0]
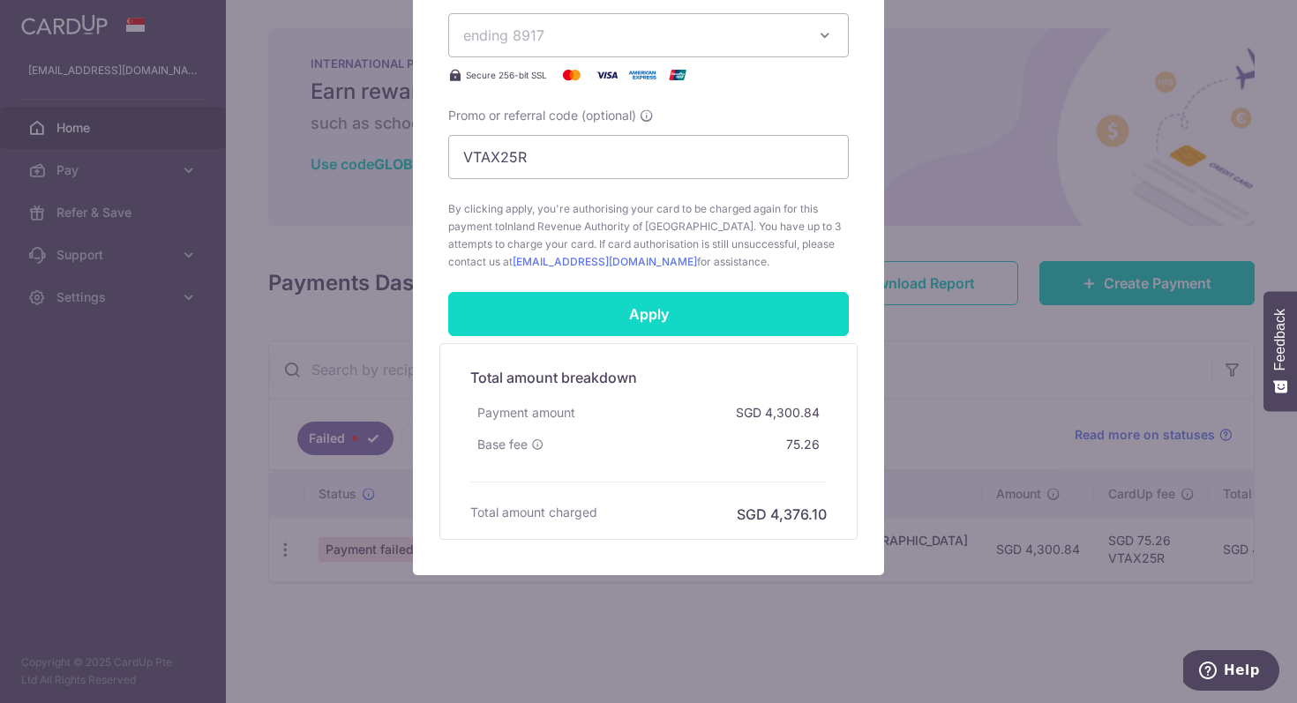
click at [664, 313] on input "Apply" at bounding box center [648, 314] width 401 height 44
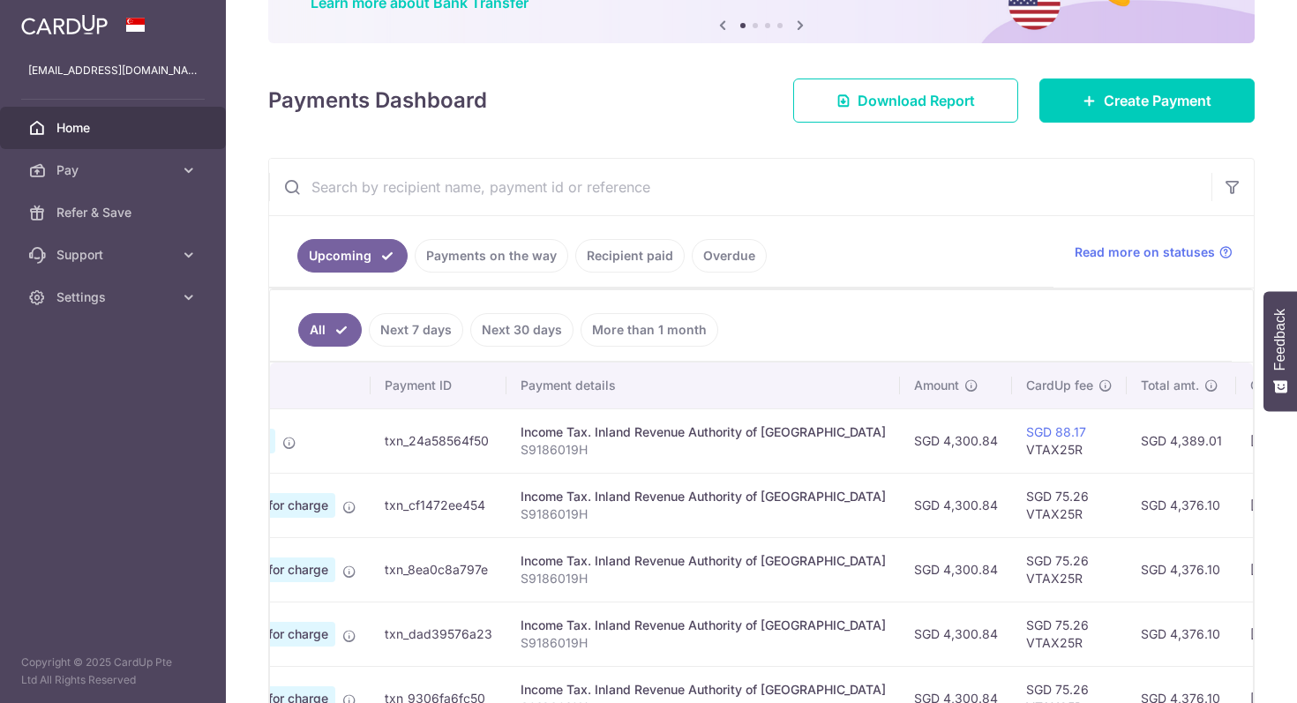
scroll to position [0, 387]
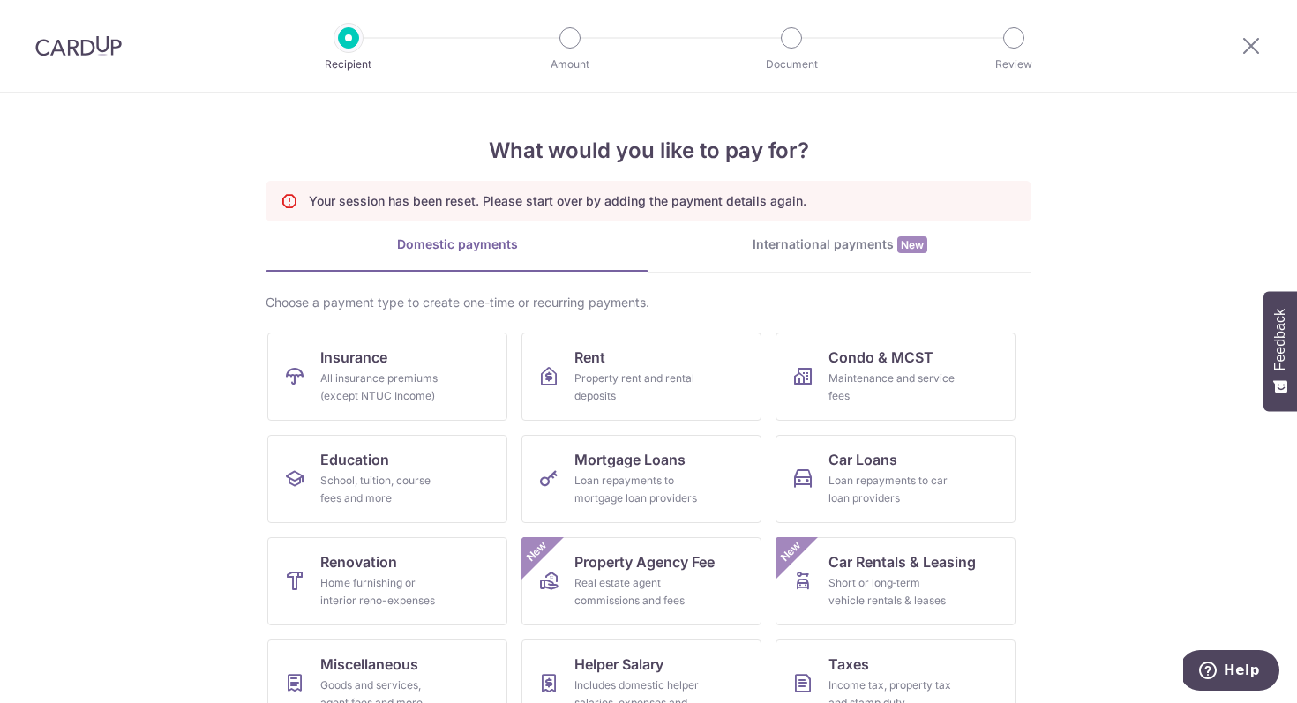
click at [73, 55] on img at bounding box center [78, 45] width 86 height 21
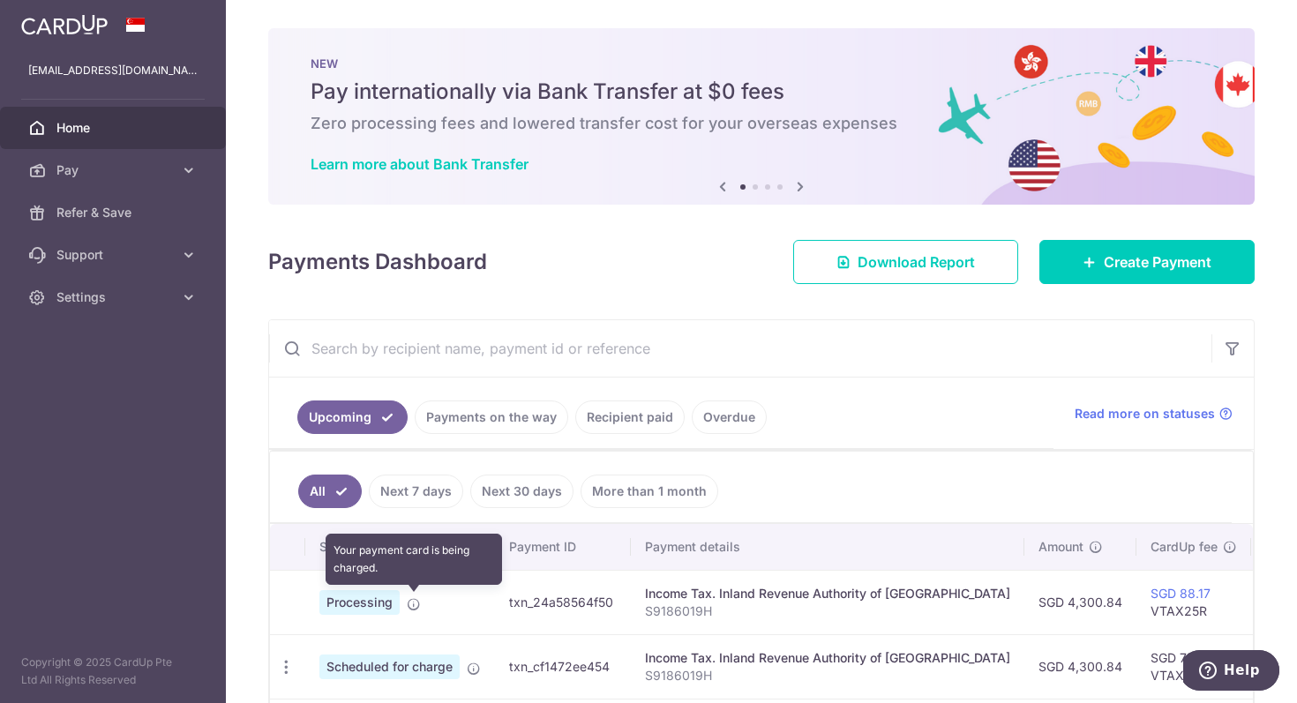
click at [414, 604] on icon at bounding box center [414, 604] width 14 height 14
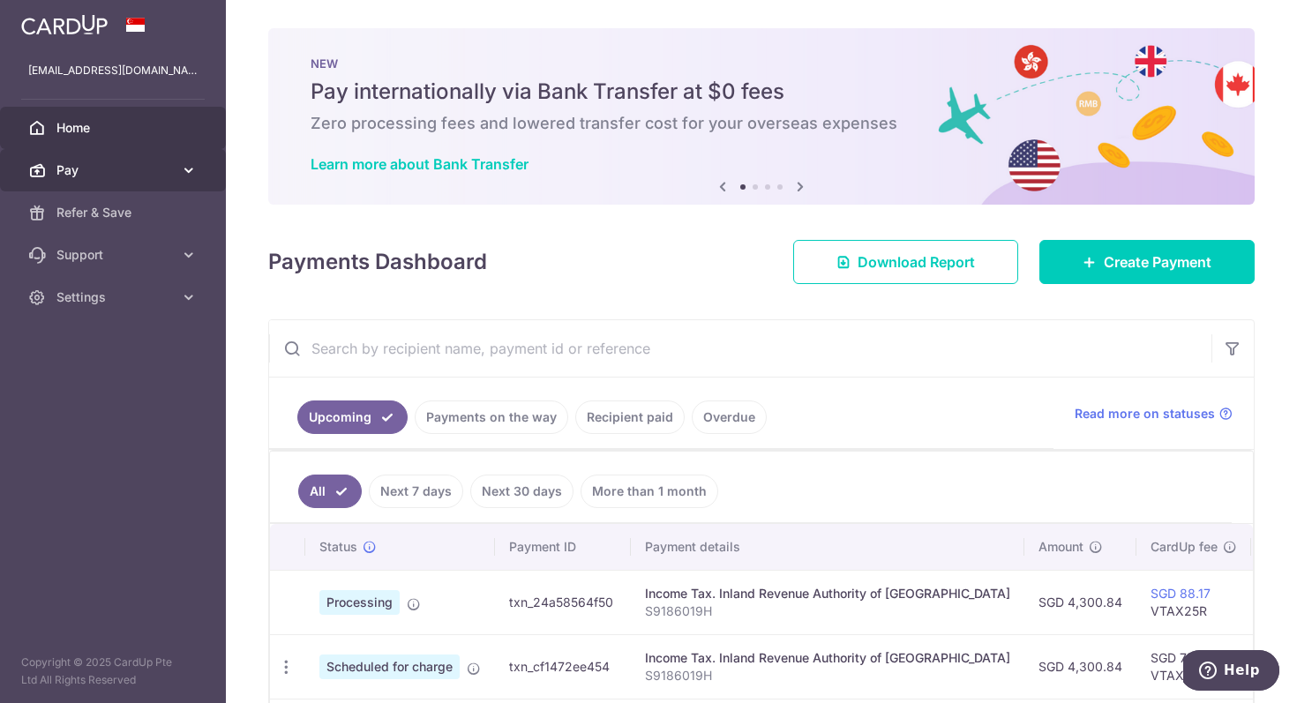
click at [133, 172] on span "Pay" at bounding box center [114, 170] width 116 height 18
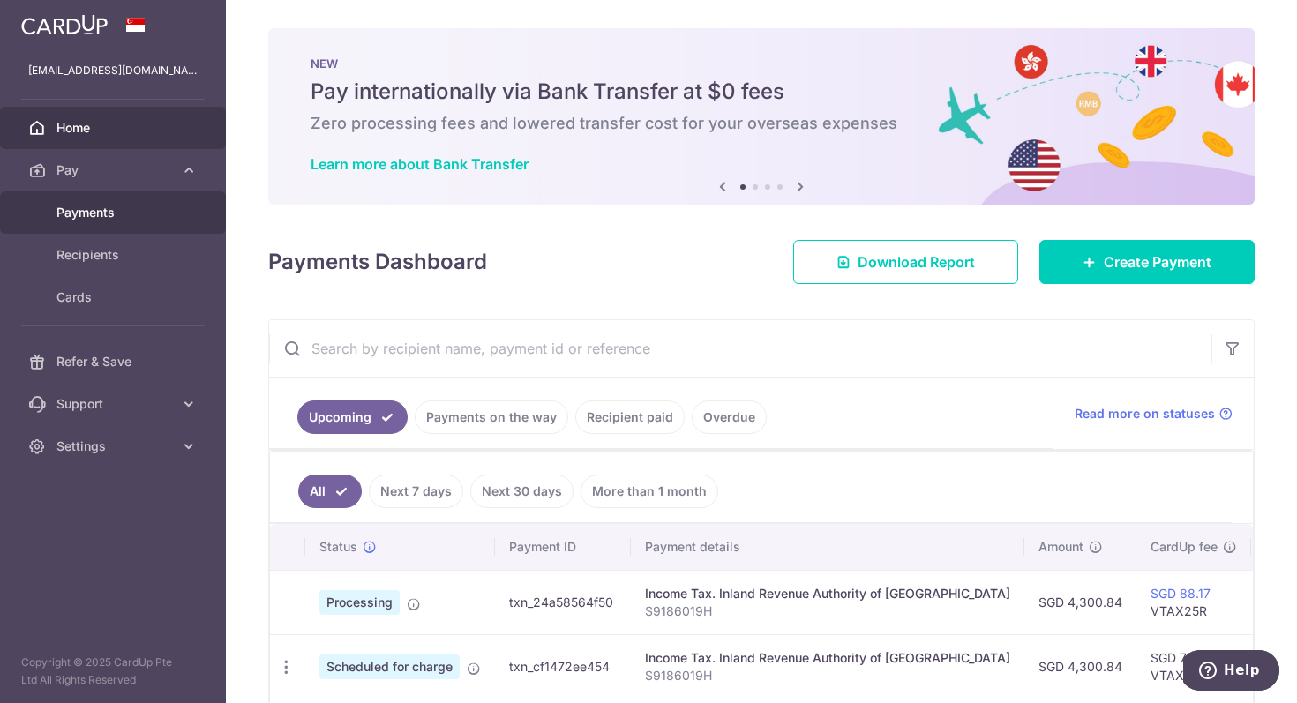
click at [111, 204] on span "Payments" at bounding box center [114, 213] width 116 height 18
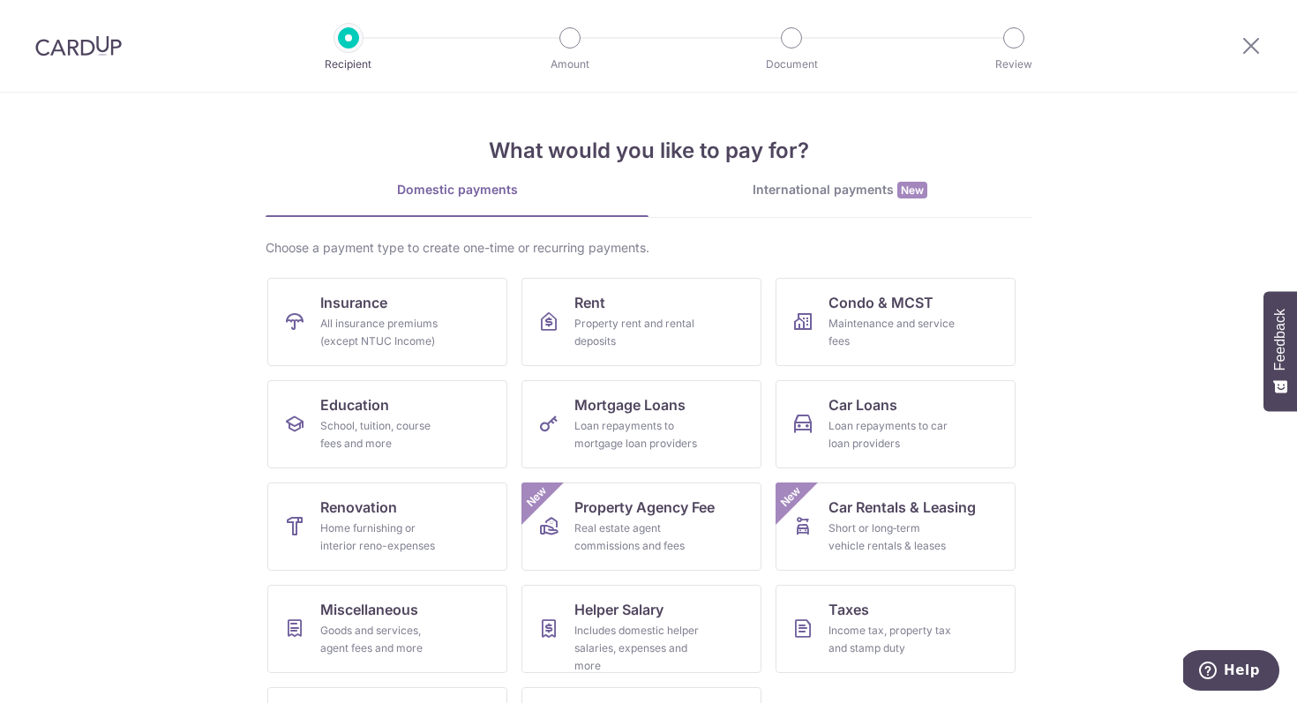
click at [69, 41] on img at bounding box center [78, 45] width 86 height 21
